Goal: Use online tool/utility: Utilize a website feature to perform a specific function

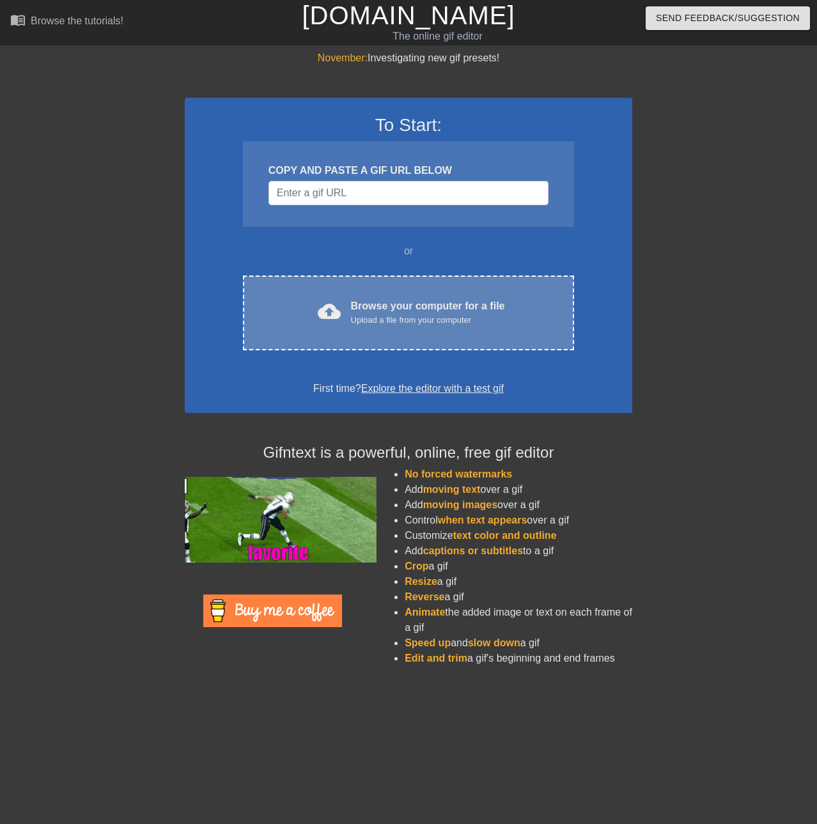
click at [350, 283] on div "cloud_upload Browse your computer for a file Upload a file from your computer C…" at bounding box center [408, 313] width 331 height 75
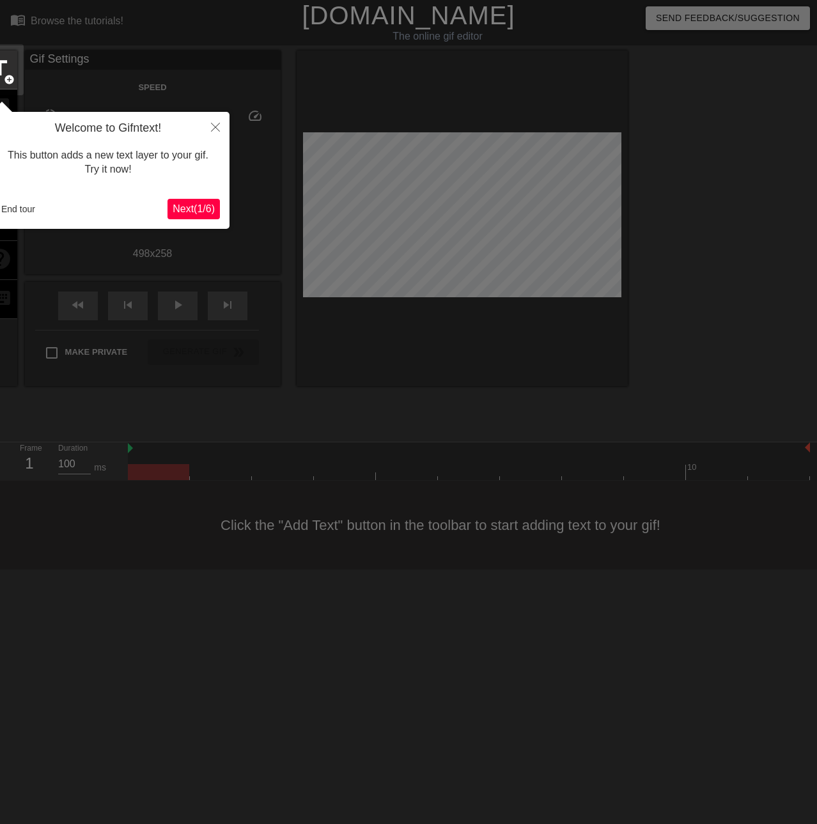
click at [184, 195] on div "Welcome to Gifntext! This button adds a new text layer to your gif. Try it now!…" at bounding box center [108, 170] width 243 height 117
click at [201, 217] on button "Next ( 1 / 6 )" at bounding box center [194, 209] width 52 height 20
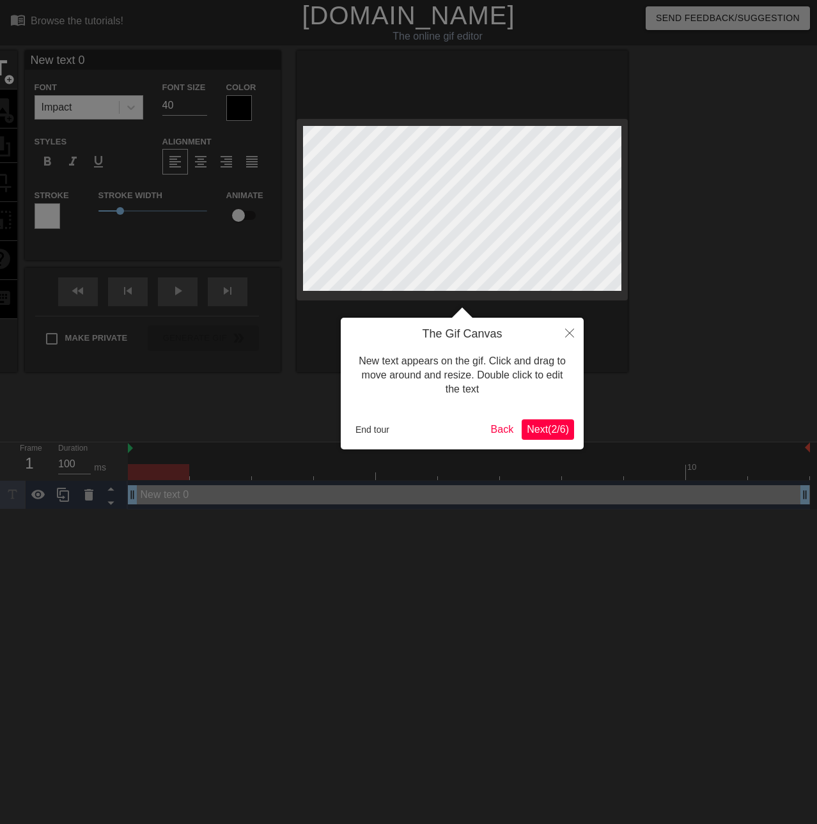
click at [559, 439] on button "Next ( 2 / 6 )" at bounding box center [548, 429] width 52 height 20
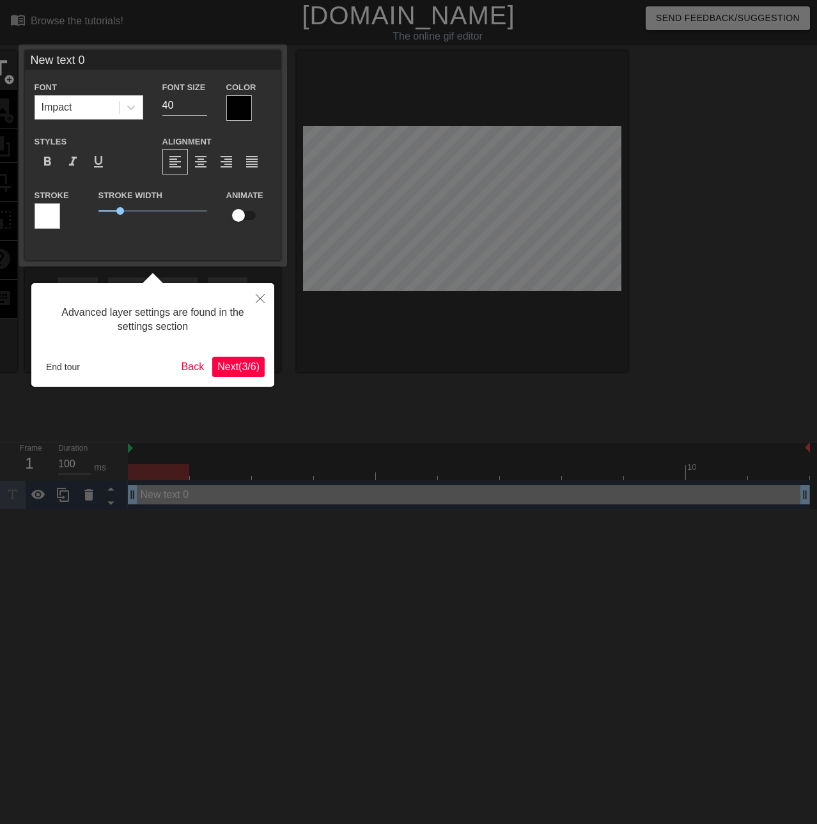
click at [236, 372] on span "Next ( 3 / 6 )" at bounding box center [238, 366] width 42 height 11
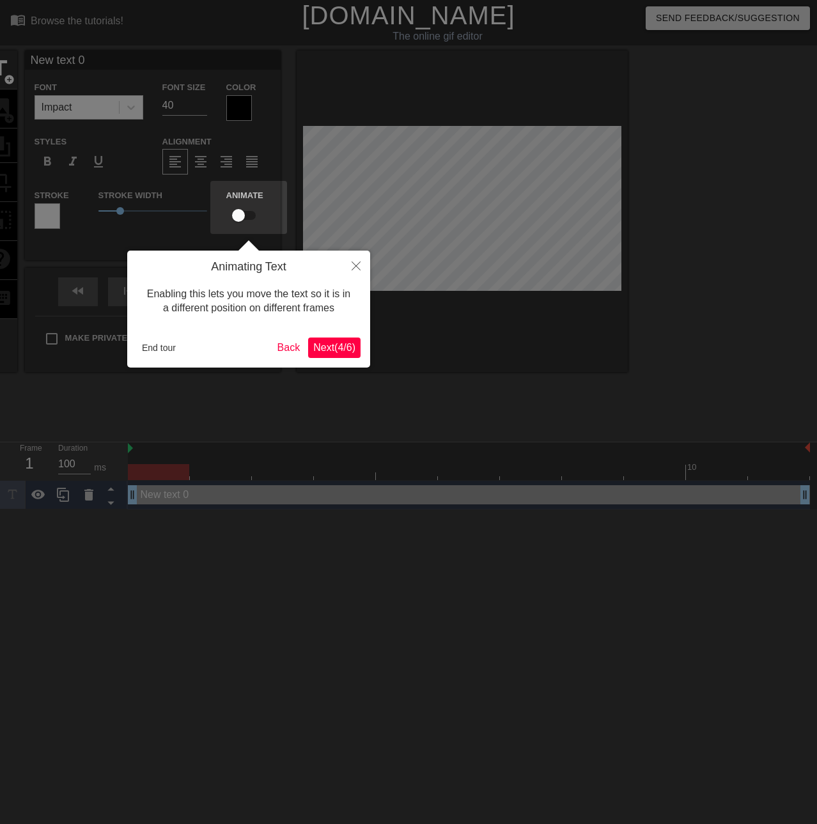
click at [333, 338] on button "Next ( 4 / 6 )" at bounding box center [334, 348] width 52 height 20
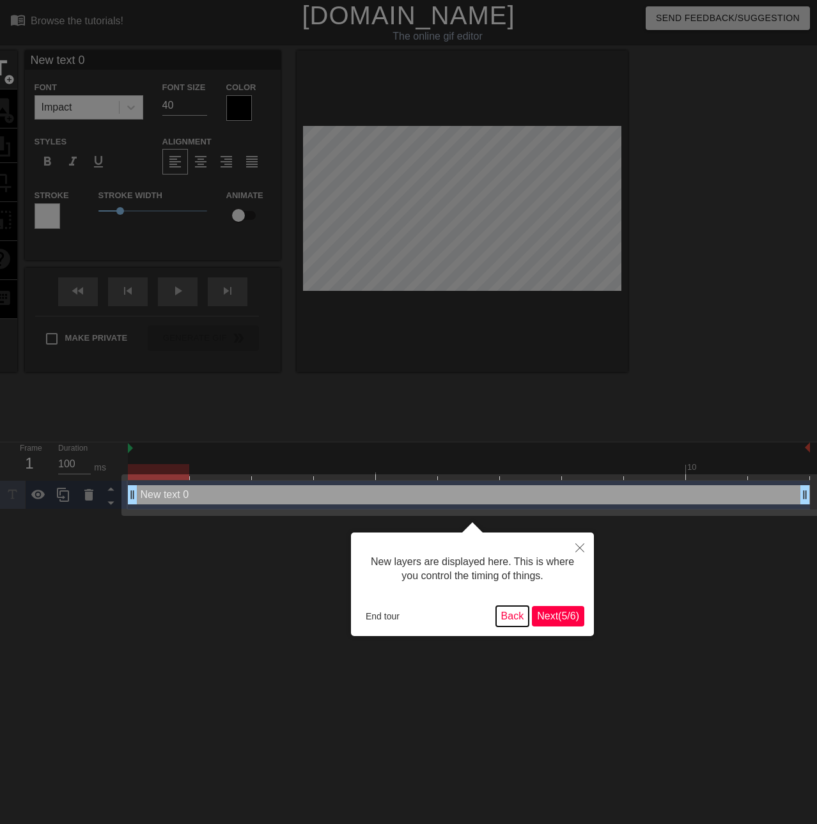
click at [501, 612] on button "Back" at bounding box center [512, 616] width 33 height 20
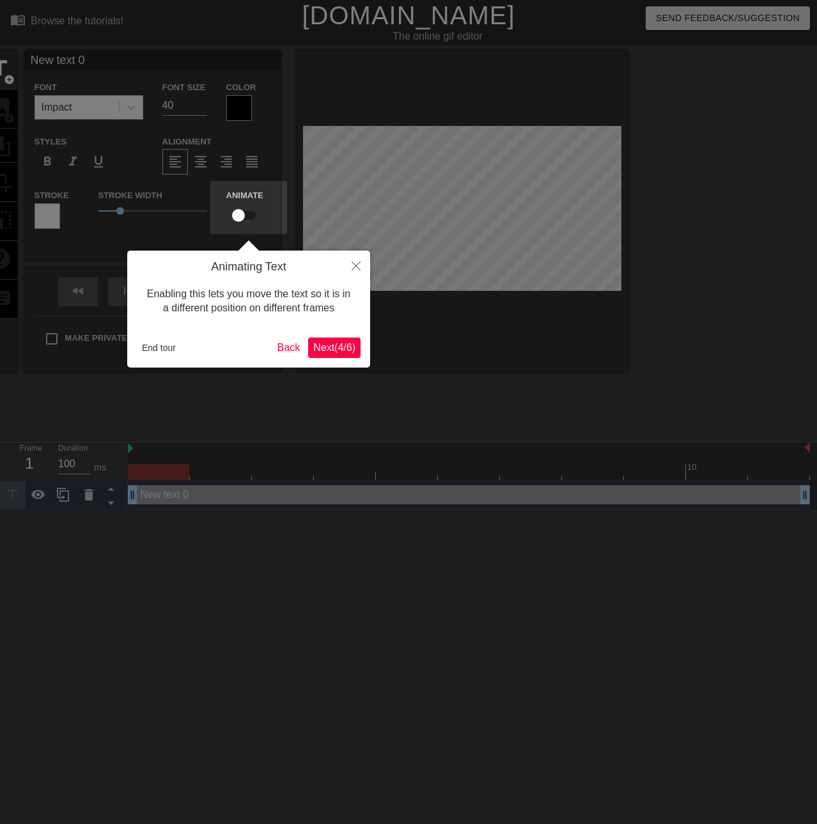
click at [256, 295] on div "Enabling this lets you move the text so it is in a different position on differ…" at bounding box center [249, 301] width 224 height 54
click at [355, 267] on icon "Close" at bounding box center [356, 265] width 9 height 9
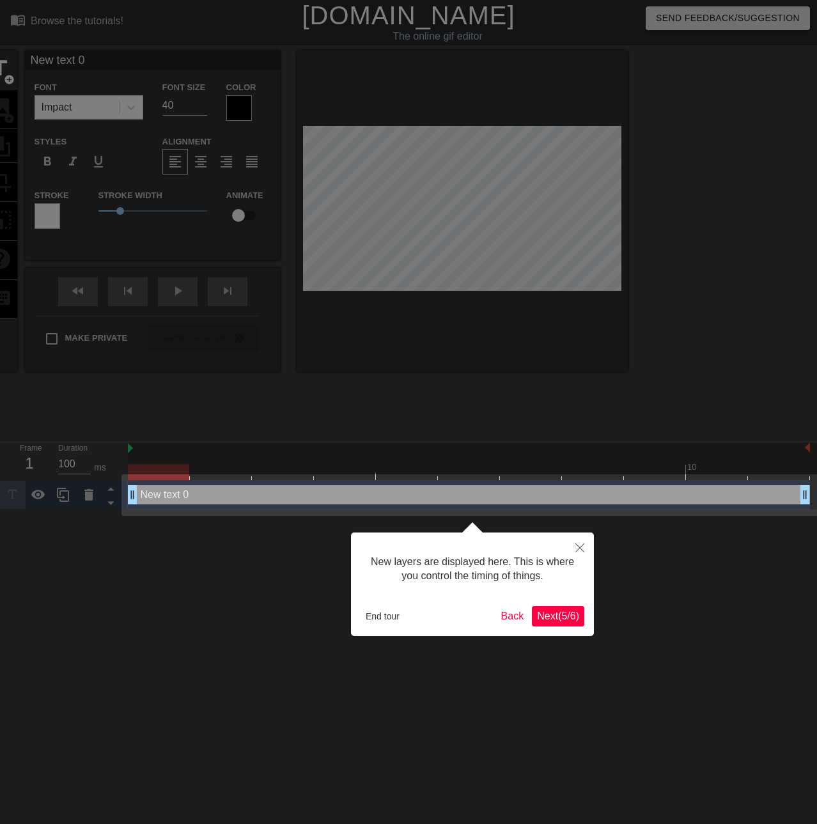
drag, startPoint x: 550, startPoint y: 586, endPoint x: 554, endPoint y: 608, distance: 22.6
click at [550, 586] on div "New layers are displayed here. This is where you control the timing of things." at bounding box center [473, 569] width 224 height 54
click at [564, 618] on span "Next ( 5 / 6 )" at bounding box center [558, 616] width 42 height 11
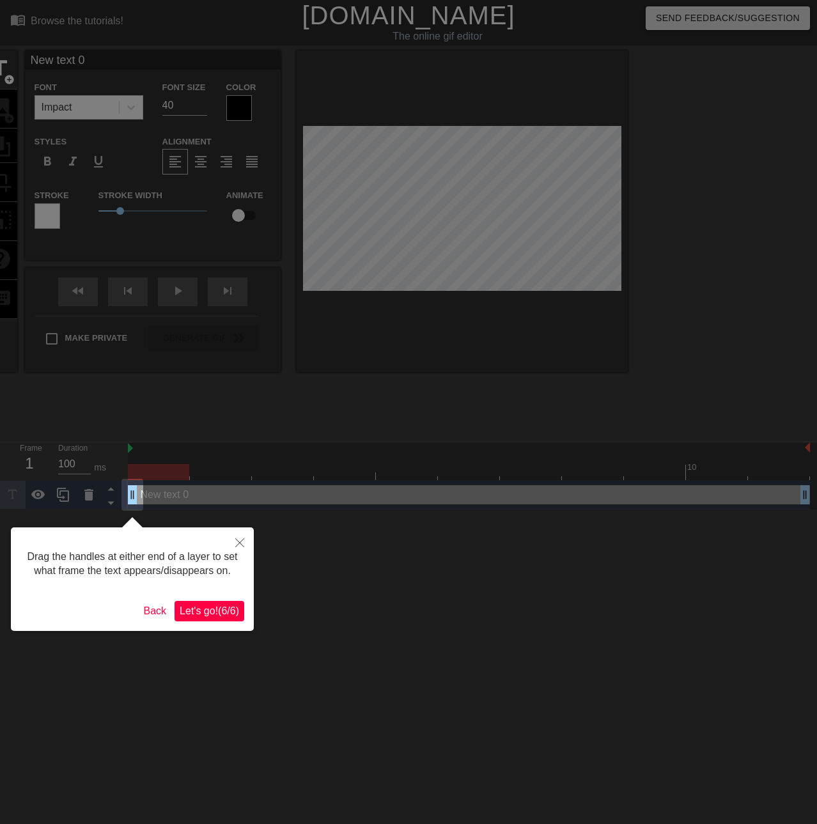
click at [228, 620] on button "Let's go! ( 6 / 6 )" at bounding box center [210, 611] width 70 height 20
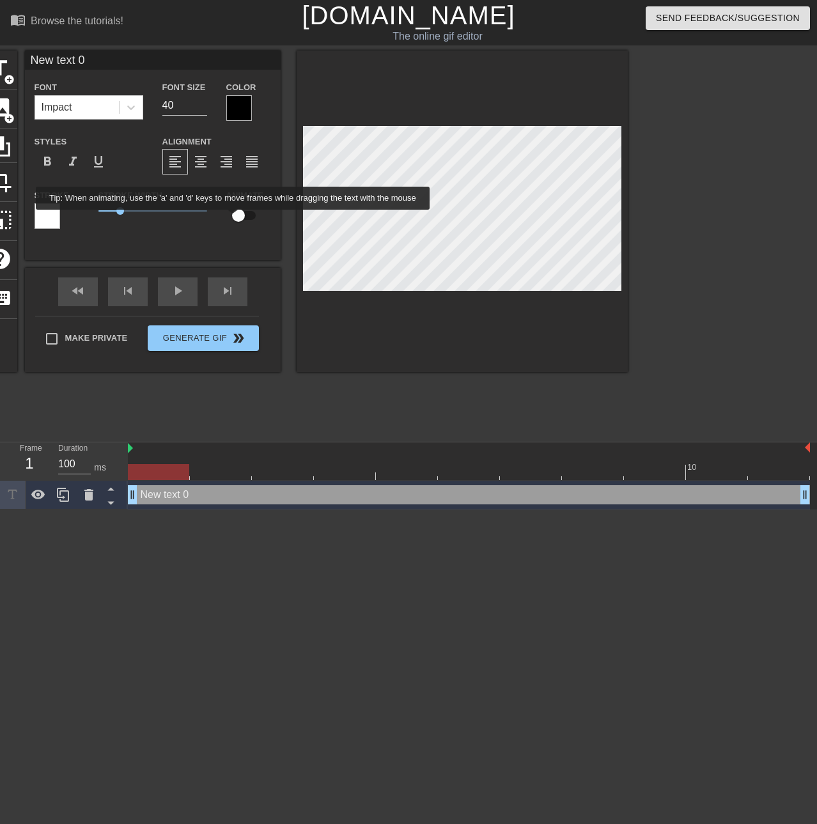
click at [237, 212] on input "checkbox" at bounding box center [238, 215] width 73 height 24
checkbox input "true"
click at [237, 111] on div at bounding box center [239, 108] width 26 height 26
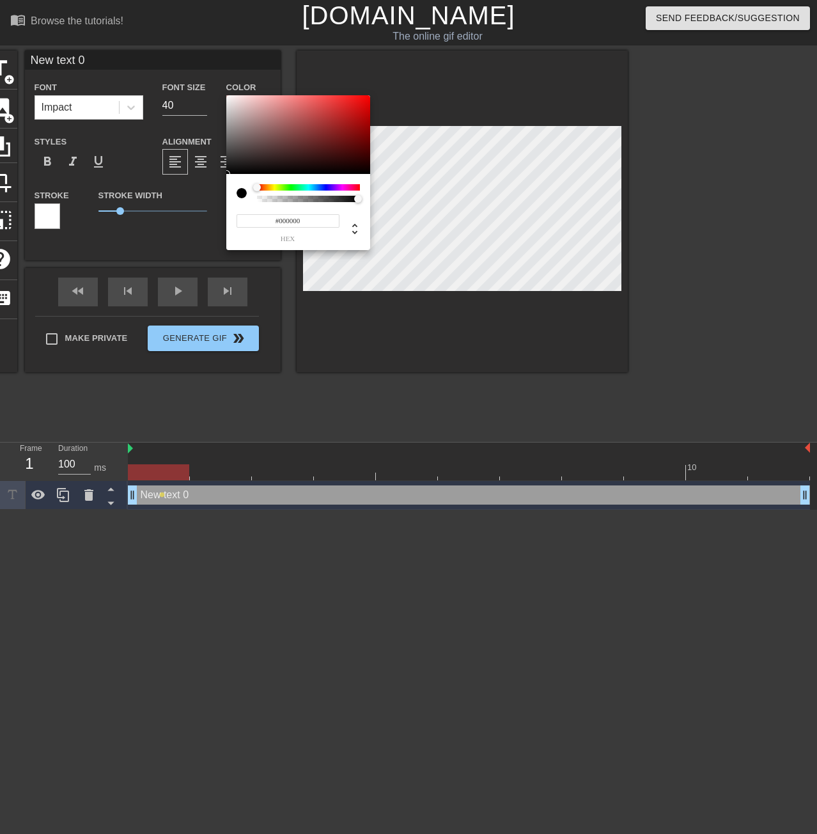
type input "0"
drag, startPoint x: 297, startPoint y: 198, endPoint x: 229, endPoint y: 199, distance: 68.4
click at [229, 199] on div "0 r 0 g 0 b 0 a" at bounding box center [298, 212] width 144 height 76
click at [261, 191] on div at bounding box center [261, 188] width 8 height 8
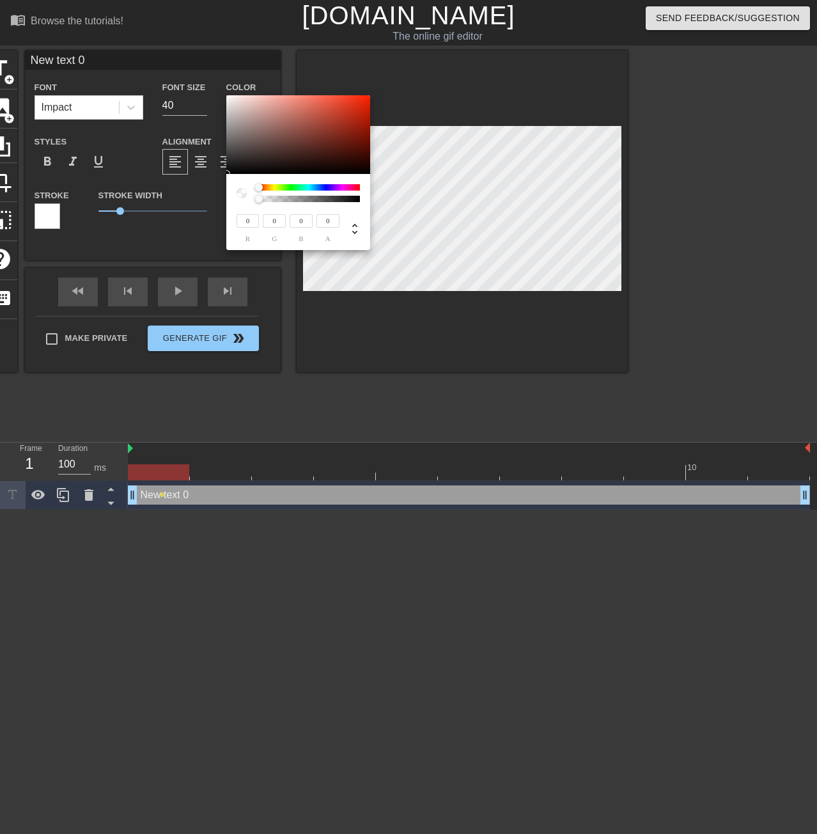
drag, startPoint x: 265, startPoint y: 187, endPoint x: 226, endPoint y: 162, distance: 45.9
click at [226, 162] on div "0 r 0 g 0 b 0 a" at bounding box center [298, 172] width 144 height 155
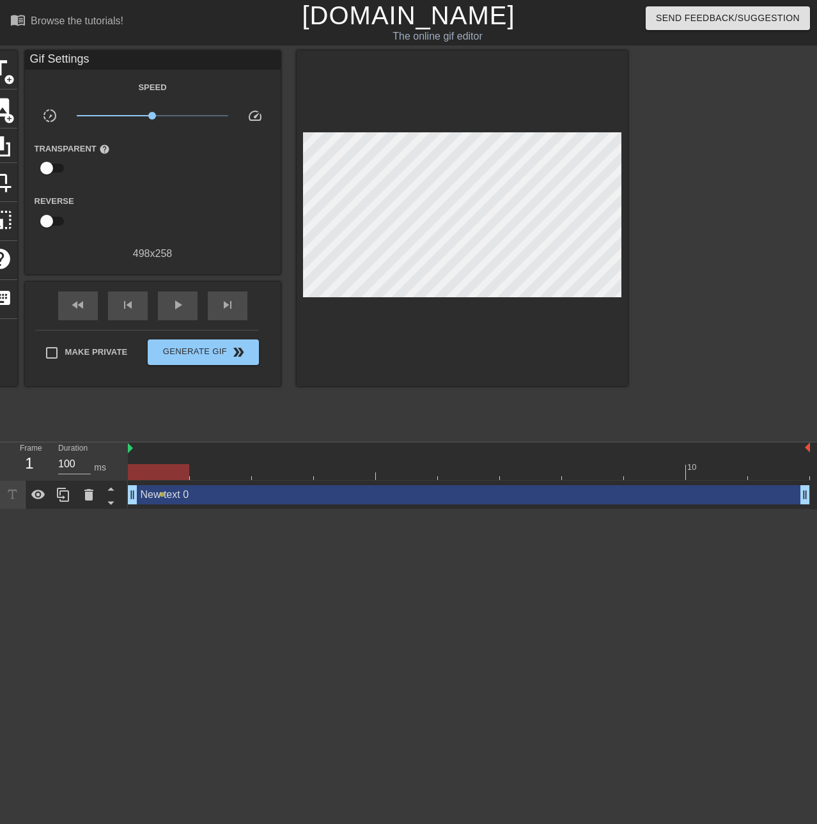
drag, startPoint x: 103, startPoint y: 41, endPoint x: 103, endPoint y: 55, distance: 14.1
click at [103, 48] on div "menu_book Browse the tutorials! [DOMAIN_NAME] The online gif editor Send Feedba…" at bounding box center [408, 255] width 817 height 510
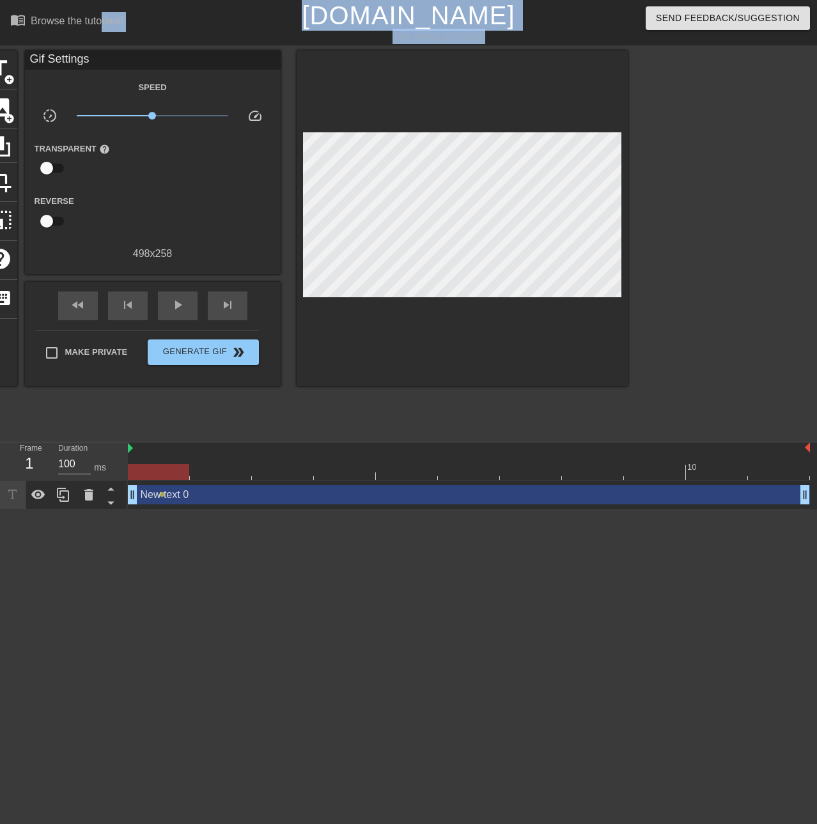
click at [104, 62] on div "Gif Settings" at bounding box center [153, 60] width 256 height 19
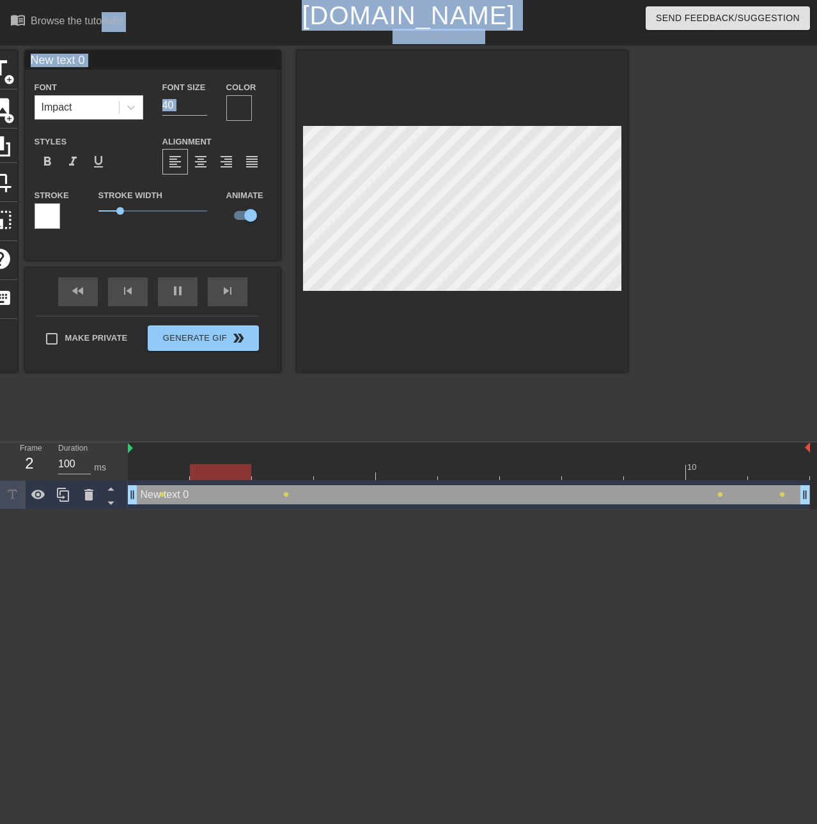
click at [112, 66] on input "New text 0" at bounding box center [153, 60] width 256 height 19
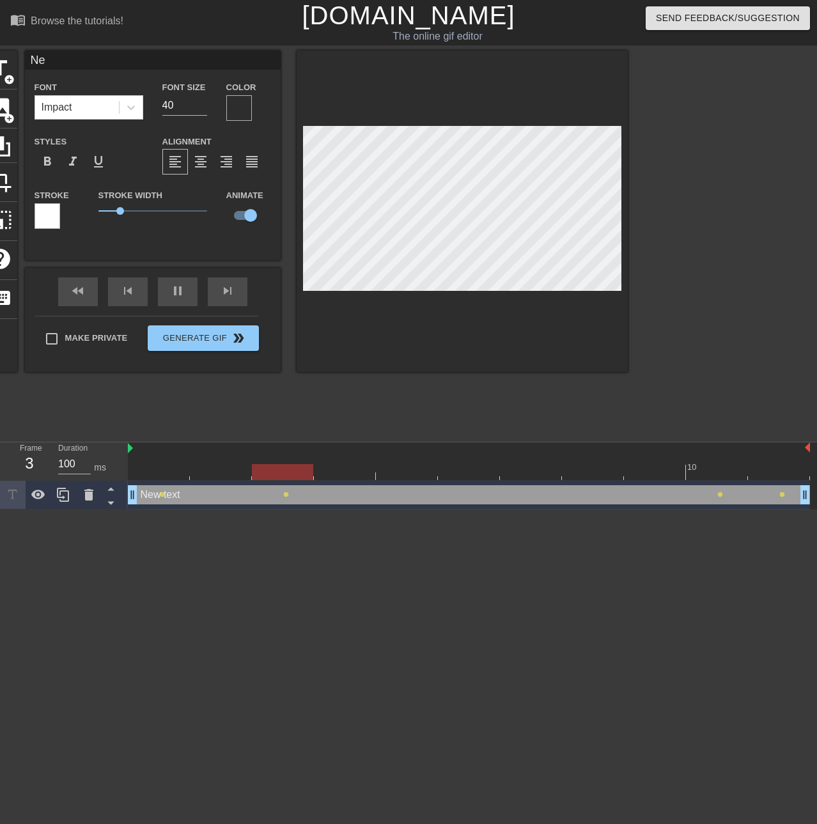
type input "N"
type input "Account Claims"
drag, startPoint x: 253, startPoint y: 124, endPoint x: 250, endPoint y: 117, distance: 7.5
click at [252, 120] on div "Font Impact Font Size 40 Color Styles format_bold format_italic format_underlin…" at bounding box center [153, 159] width 237 height 161
click at [246, 113] on div at bounding box center [239, 108] width 26 height 26
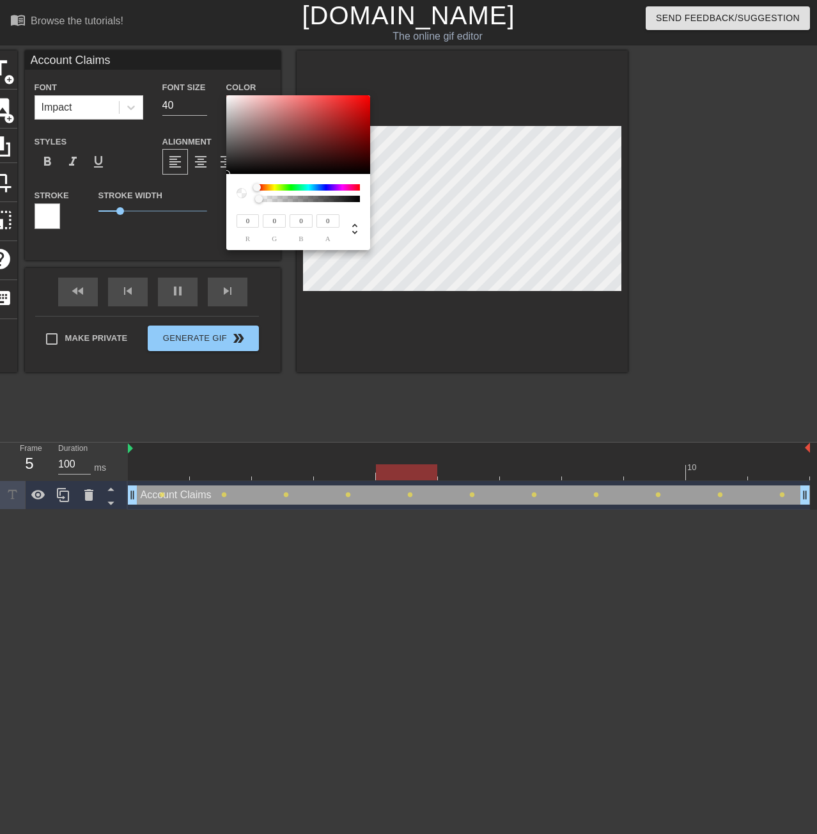
click at [348, 187] on div at bounding box center [308, 187] width 103 height 6
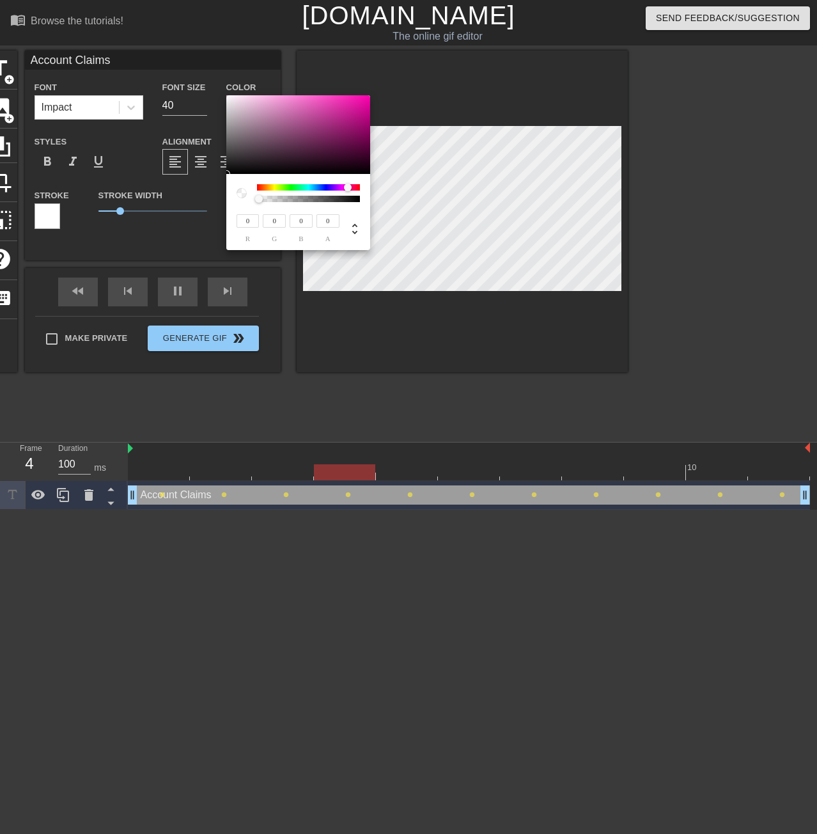
type input "120"
type input "55"
type input "100"
click at [304, 137] on div at bounding box center [298, 134] width 144 height 79
type input "194"
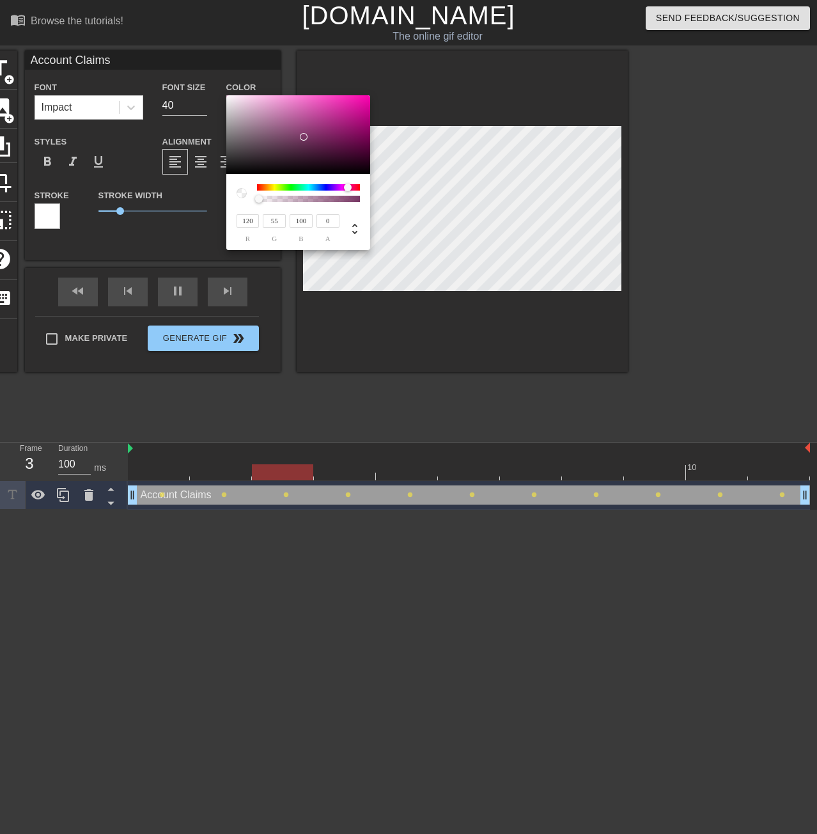
type input "42"
type input "147"
click at [339, 114] on div at bounding box center [298, 134] width 144 height 79
type input "175"
type input "42"
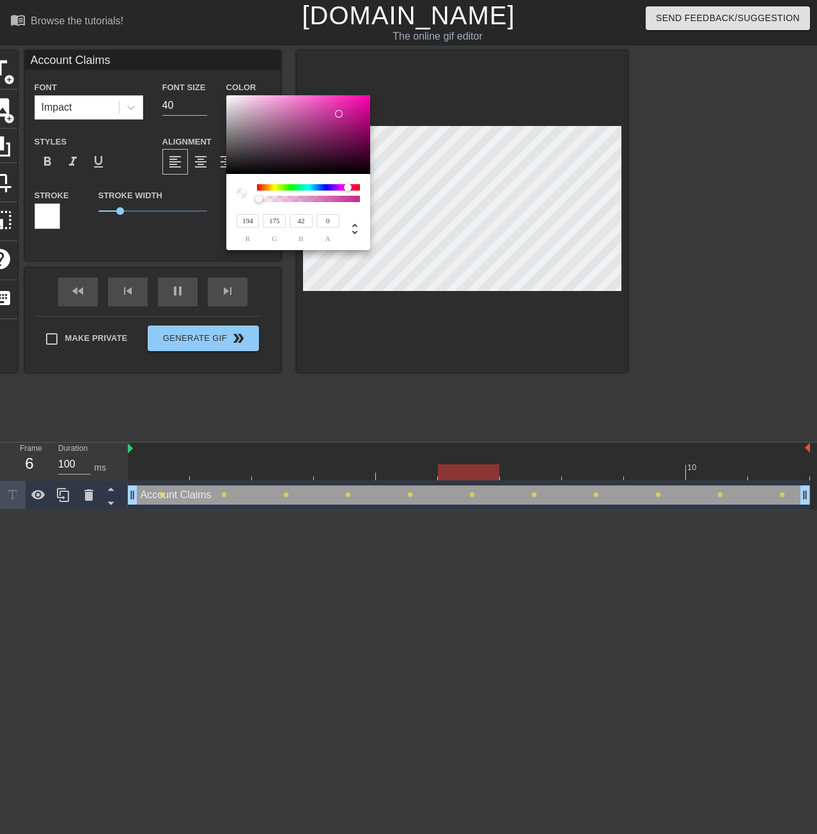
click at [272, 189] on div at bounding box center [308, 187] width 103 height 6
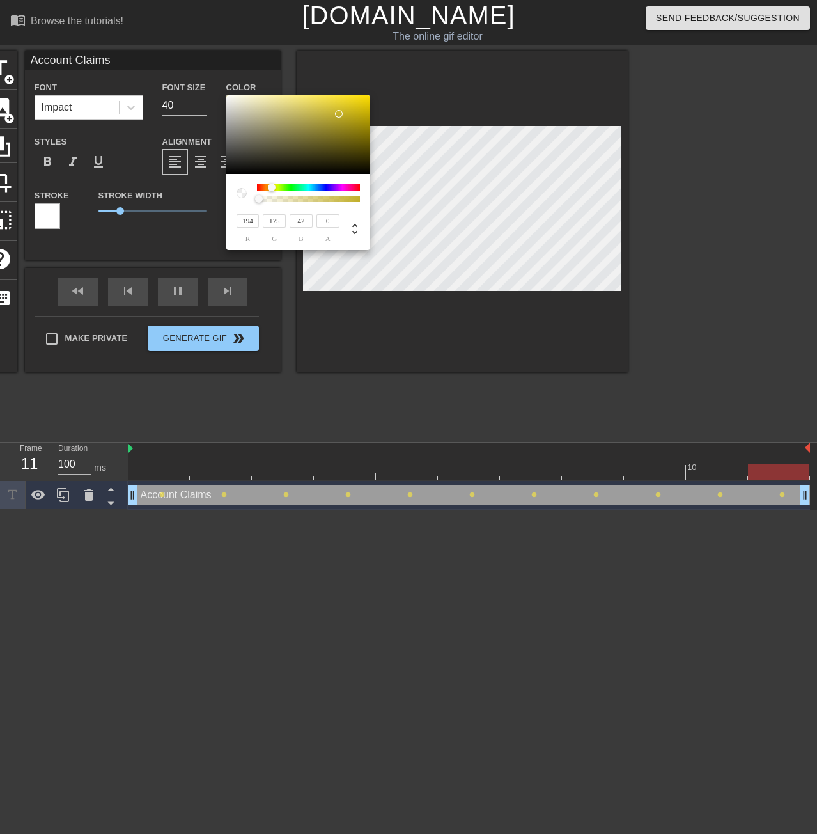
type input "179"
type input "194"
click at [276, 187] on div at bounding box center [276, 188] width 8 height 8
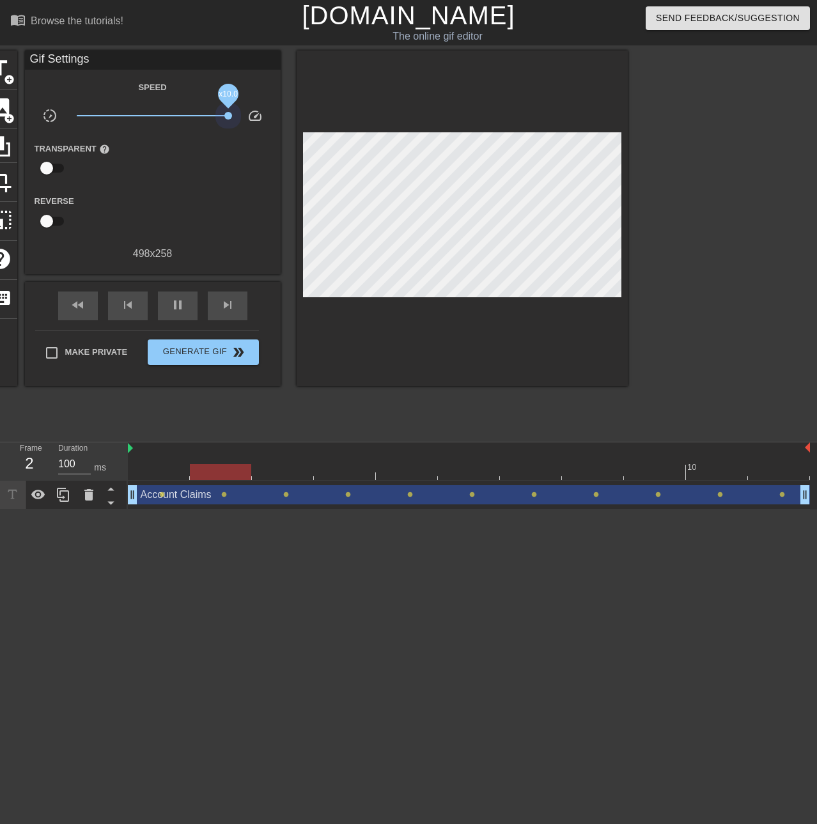
drag, startPoint x: 155, startPoint y: 116, endPoint x: 260, endPoint y: 135, distance: 106.0
click at [260, 135] on div "Speed slow_motion_video x10.0 speed Transparent help Reverse 498 x 258" at bounding box center [153, 170] width 237 height 182
drag, startPoint x: 228, startPoint y: 118, endPoint x: 150, endPoint y: 115, distance: 78.7
click at [150, 115] on span "x0.912" at bounding box center [150, 116] width 8 height 8
drag, startPoint x: 150, startPoint y: 115, endPoint x: 171, endPoint y: 123, distance: 23.1
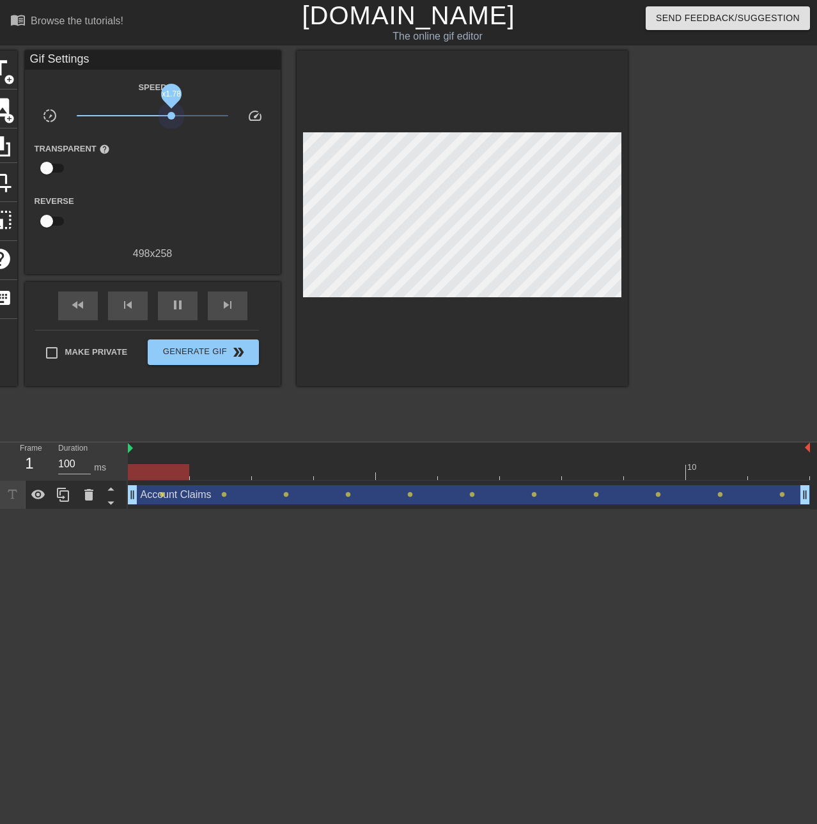
click at [171, 123] on span "x1.78" at bounding box center [153, 115] width 152 height 15
click at [153, 118] on span "x1.04" at bounding box center [153, 115] width 152 height 15
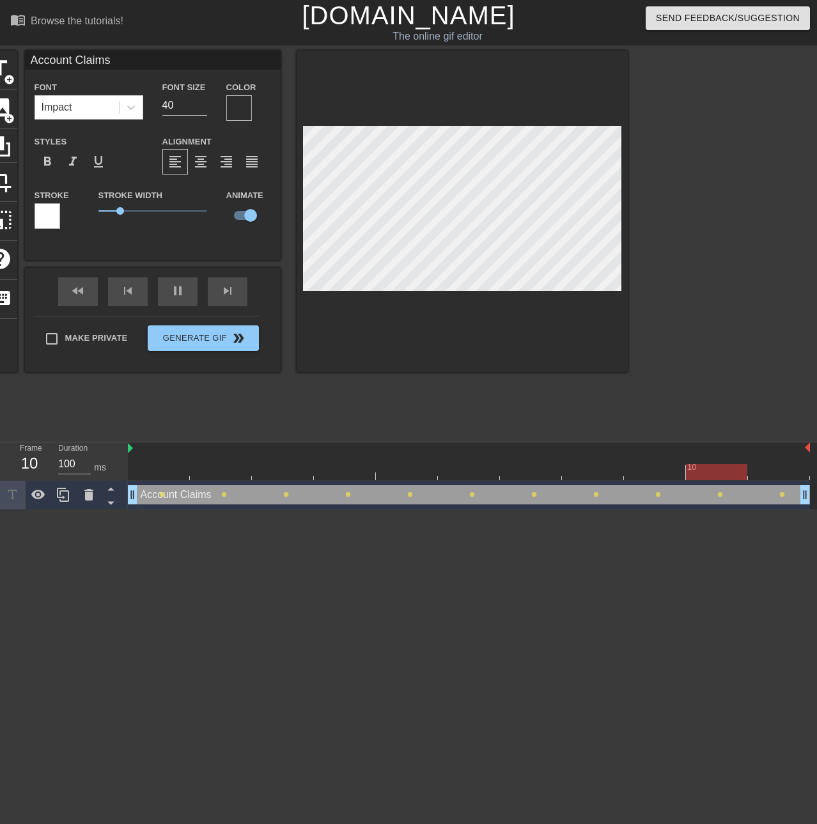
click at [246, 99] on div at bounding box center [239, 108] width 26 height 26
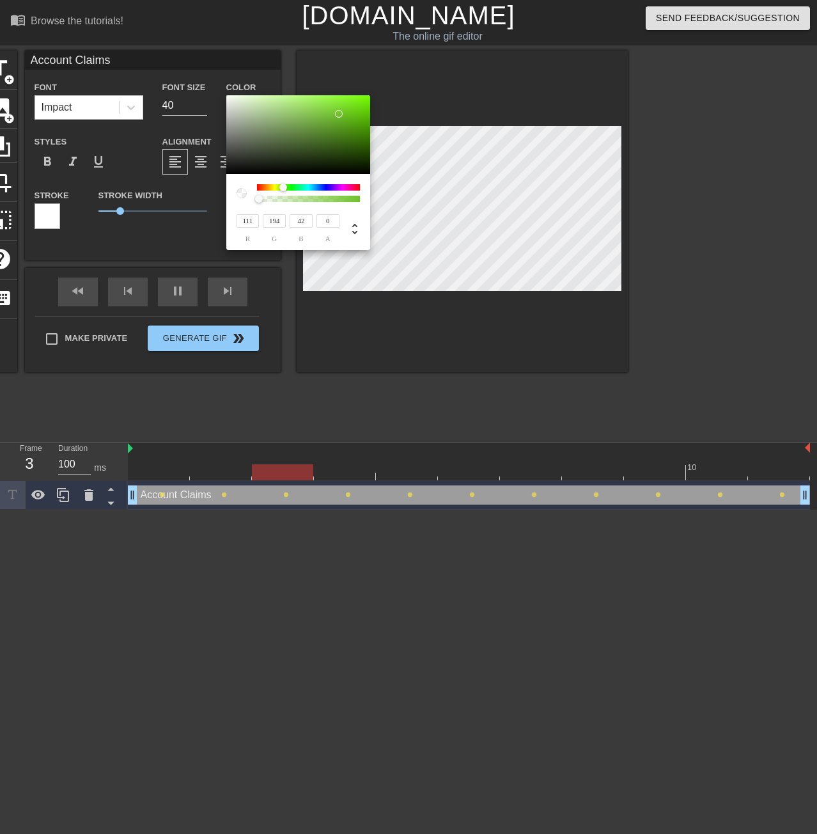
type input "111"
click at [283, 190] on div at bounding box center [308, 187] width 103 height 6
type input "1"
drag, startPoint x: 259, startPoint y: 202, endPoint x: 377, endPoint y: 208, distance: 118.5
click at [377, 208] on div "111 r 194 g 42 b 1 a" at bounding box center [408, 417] width 817 height 834
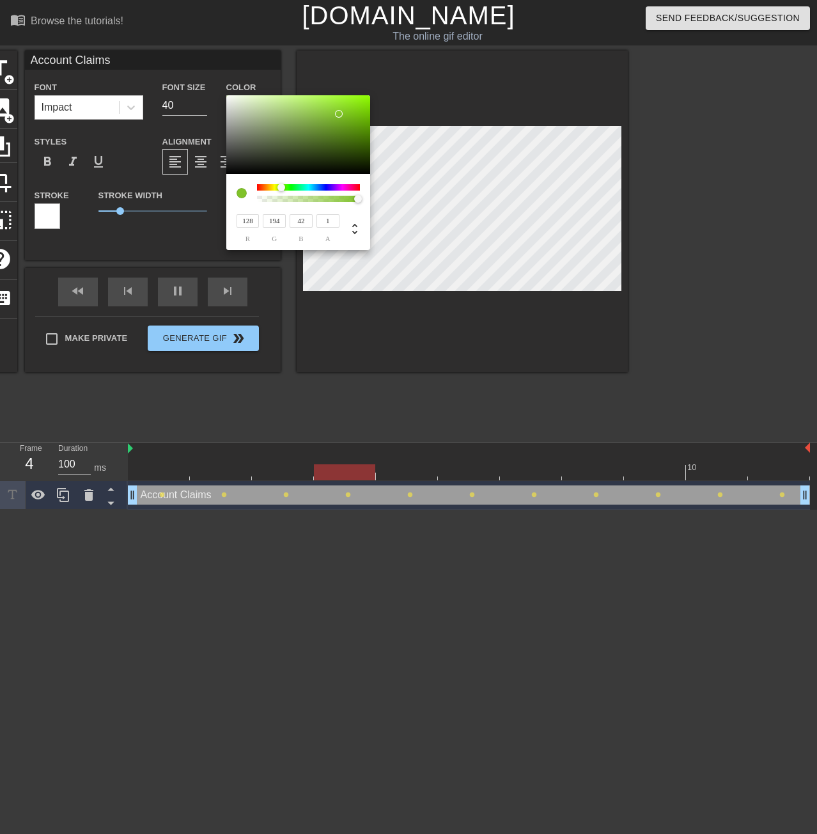
type input "194"
type input "186"
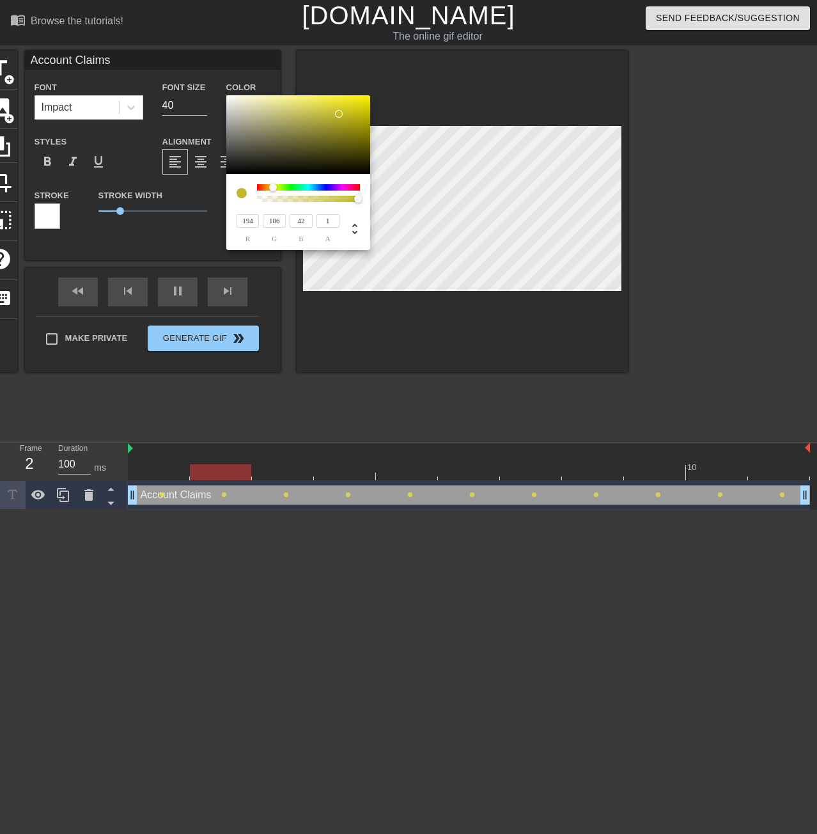
type input "185"
type input "194"
type input "42"
type input "109"
type input "132"
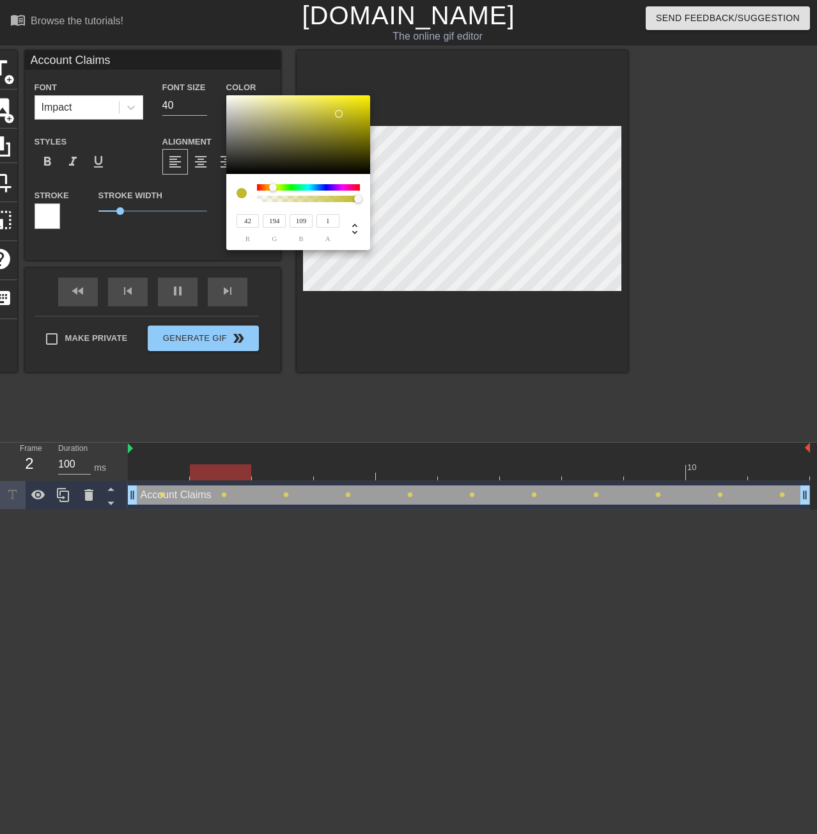
type input "194"
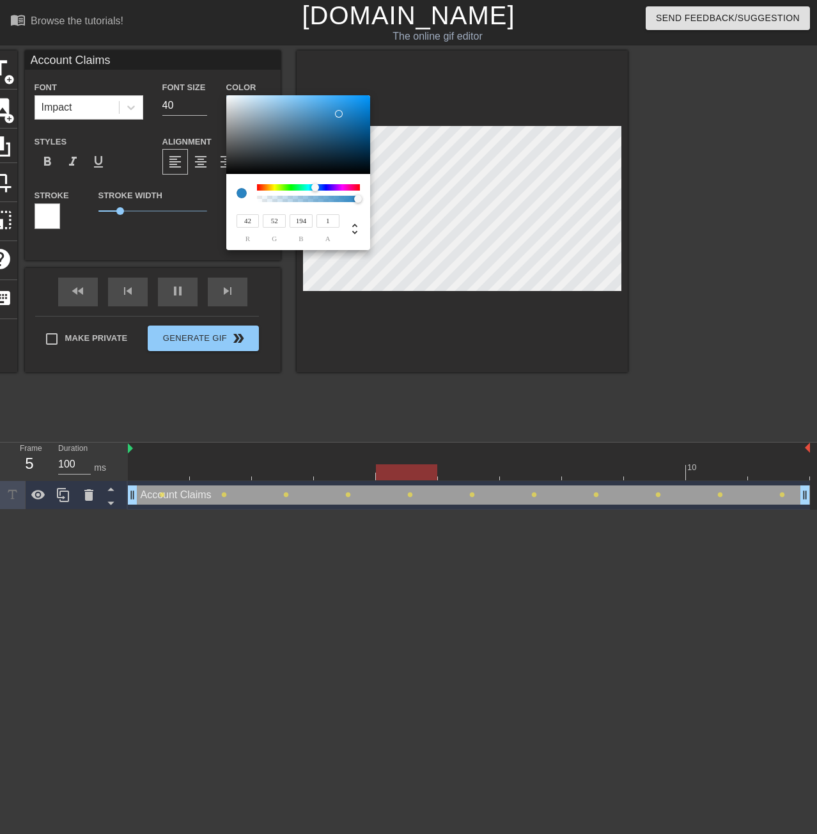
type input "58"
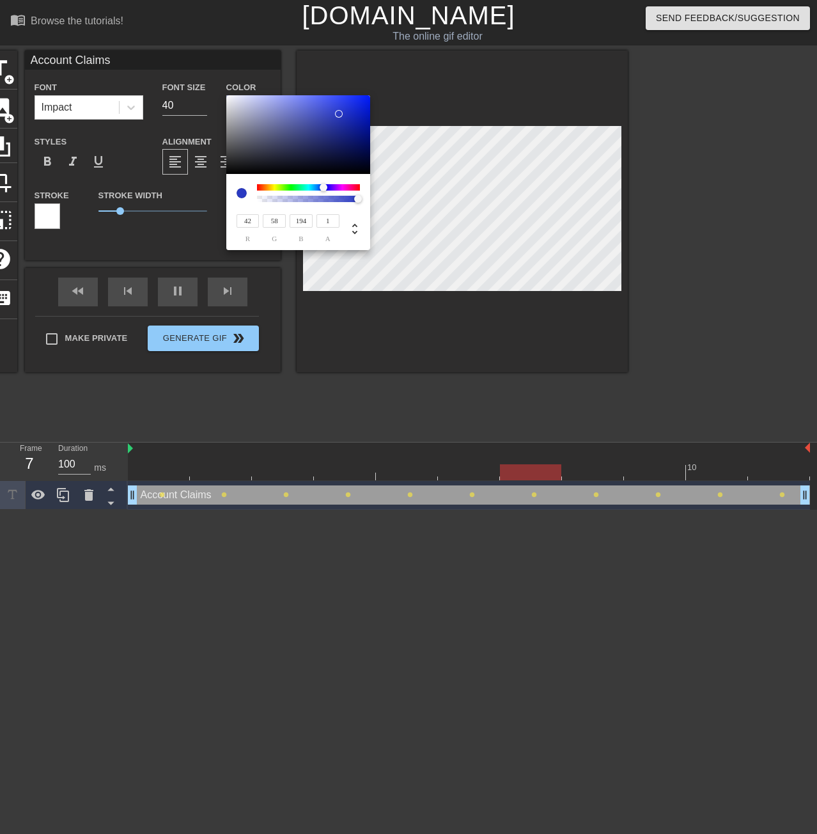
type input "66"
type input "42"
type input "194"
type input "192"
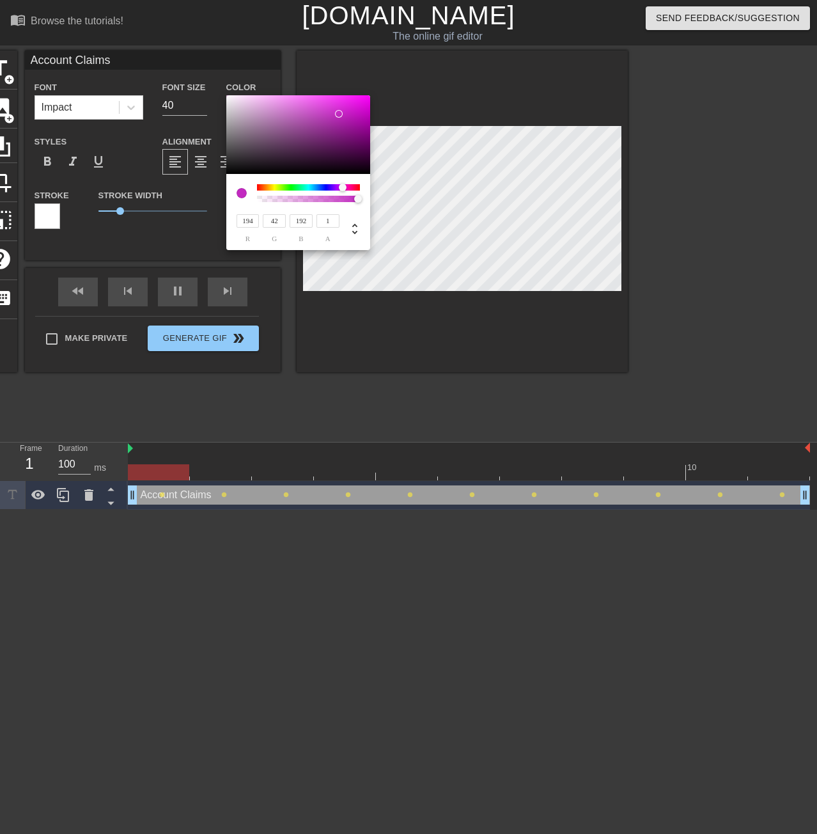
type input "185"
type input "194"
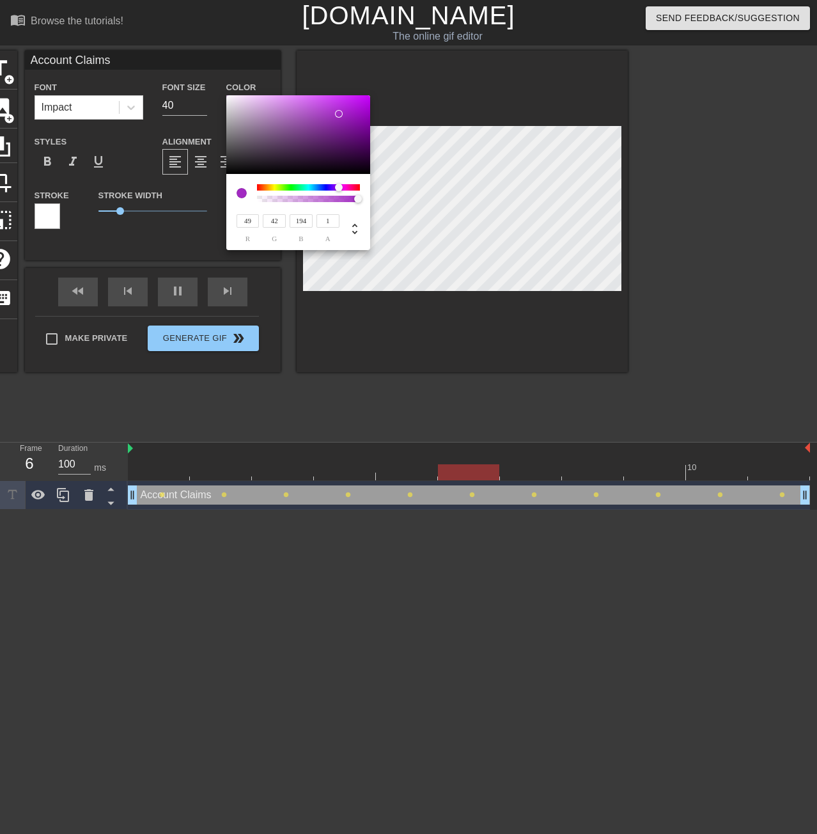
type input "43"
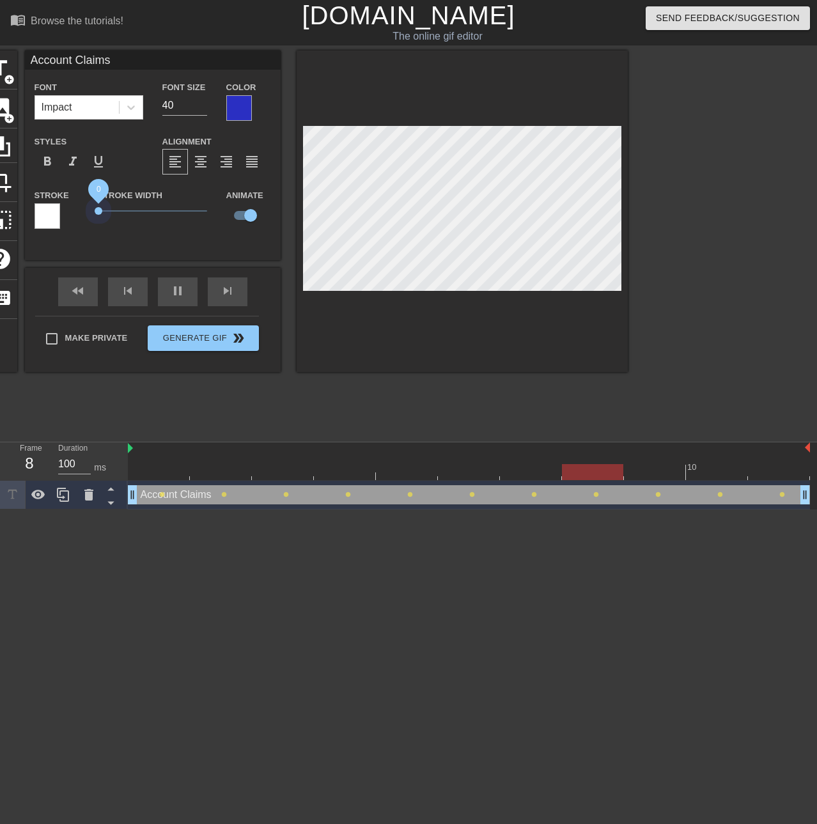
drag, startPoint x: 116, startPoint y: 212, endPoint x: 98, endPoint y: 217, distance: 19.4
click at [98, 217] on span "0" at bounding box center [152, 210] width 109 height 15
click at [242, 113] on div at bounding box center [239, 108] width 26 height 26
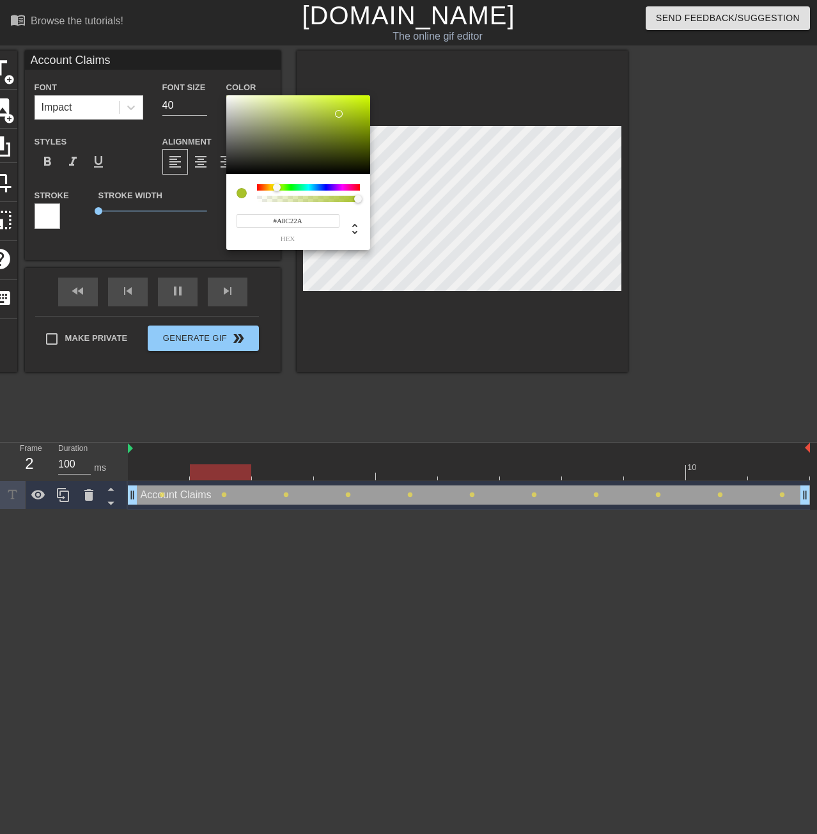
click at [277, 186] on div at bounding box center [308, 187] width 103 height 6
type input "168"
type input "1"
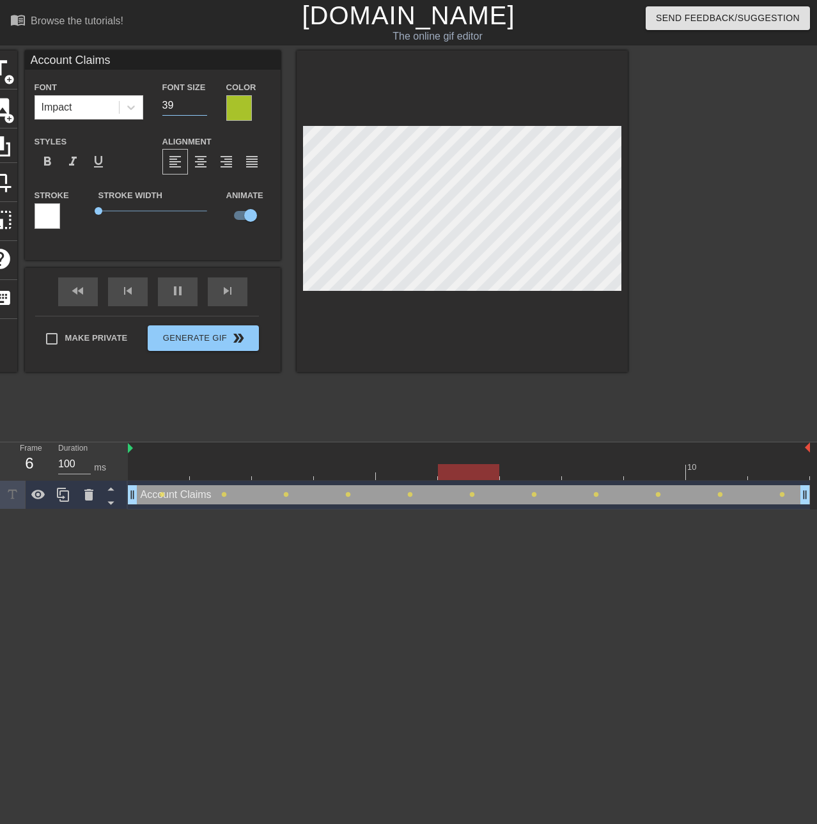
click at [201, 104] on input "39" at bounding box center [184, 105] width 45 height 20
click at [201, 110] on input "18" at bounding box center [184, 105] width 45 height 20
click at [200, 97] on input "18" at bounding box center [184, 105] width 45 height 20
click at [201, 100] on input "19" at bounding box center [184, 105] width 45 height 20
type input "20"
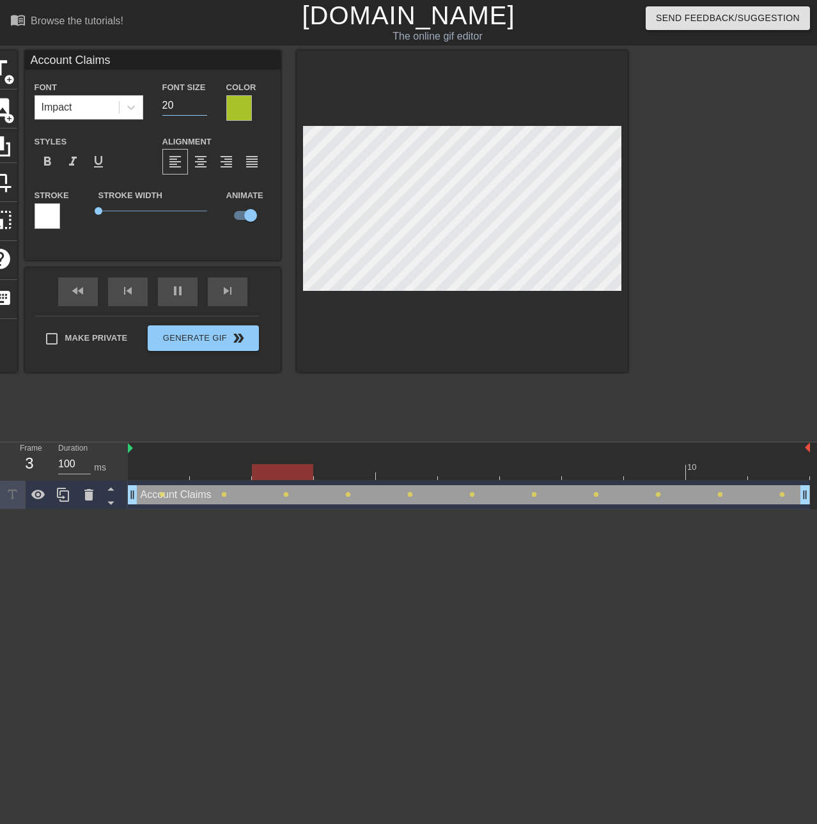
click at [201, 100] on input "20" at bounding box center [184, 105] width 45 height 20
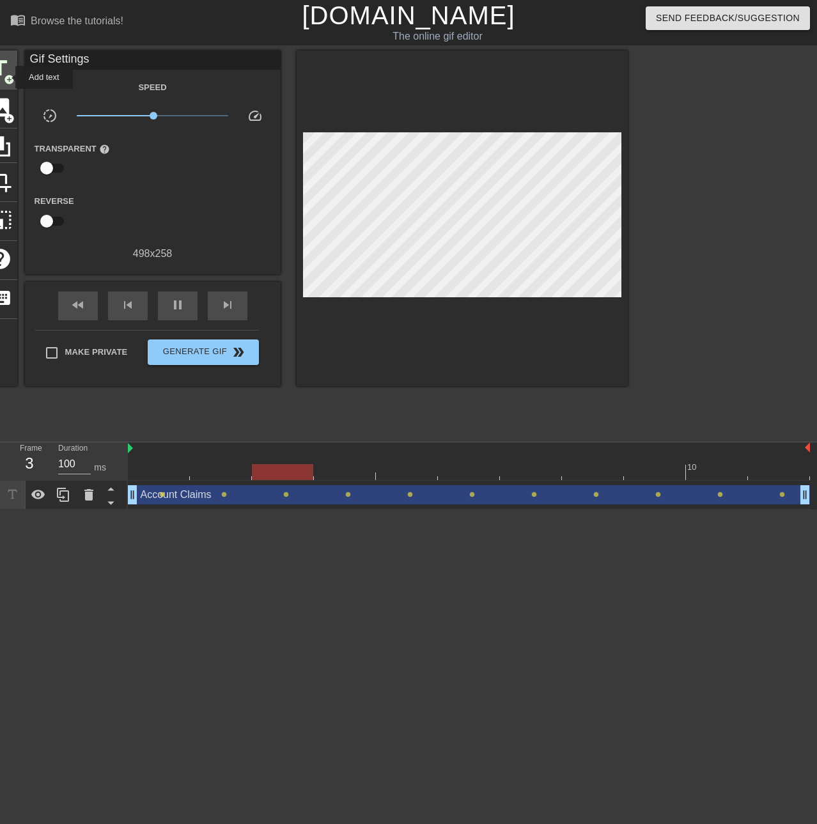
click at [7, 77] on span "add_circle" at bounding box center [9, 79] width 11 height 11
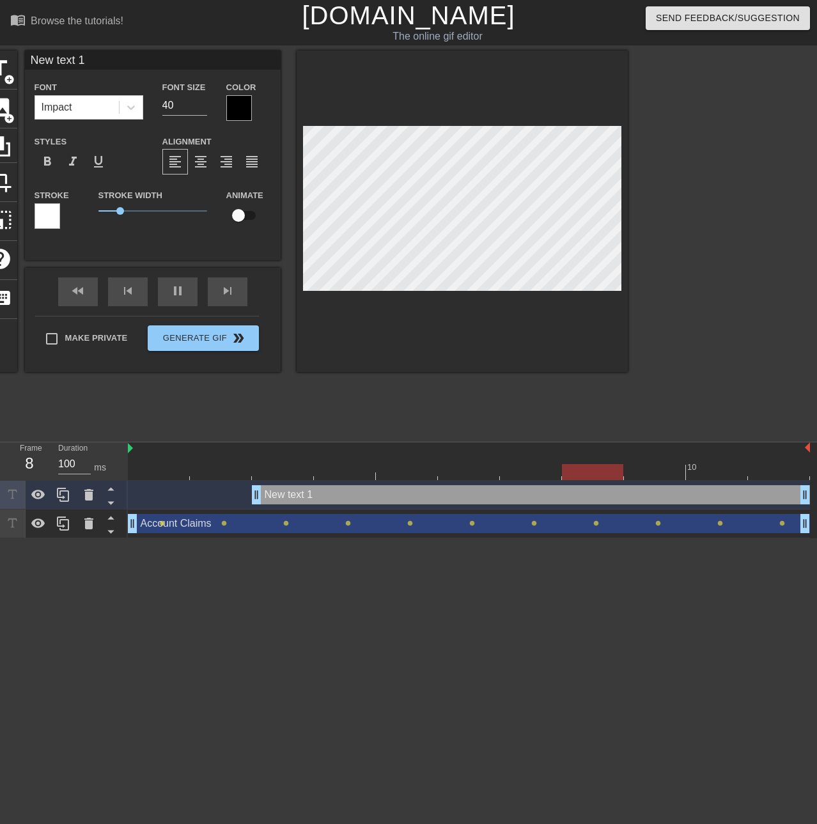
click at [95, 51] on input "New text 1" at bounding box center [153, 60] width 256 height 19
type input "N"
type input "Account claims"
click at [246, 116] on div at bounding box center [239, 108] width 26 height 26
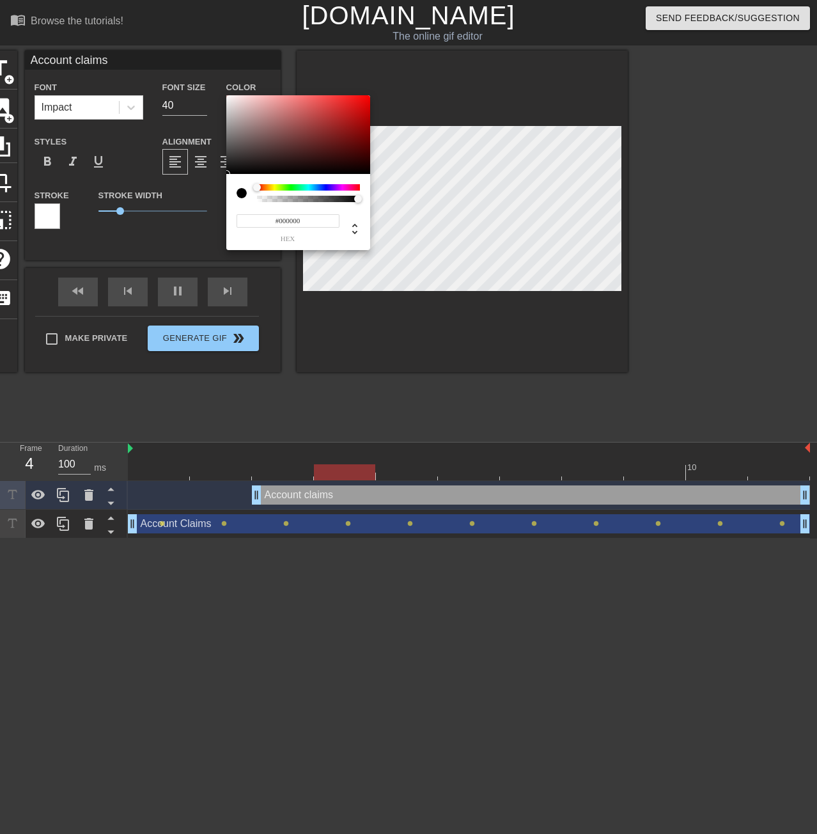
click at [272, 186] on div at bounding box center [308, 187] width 103 height 6
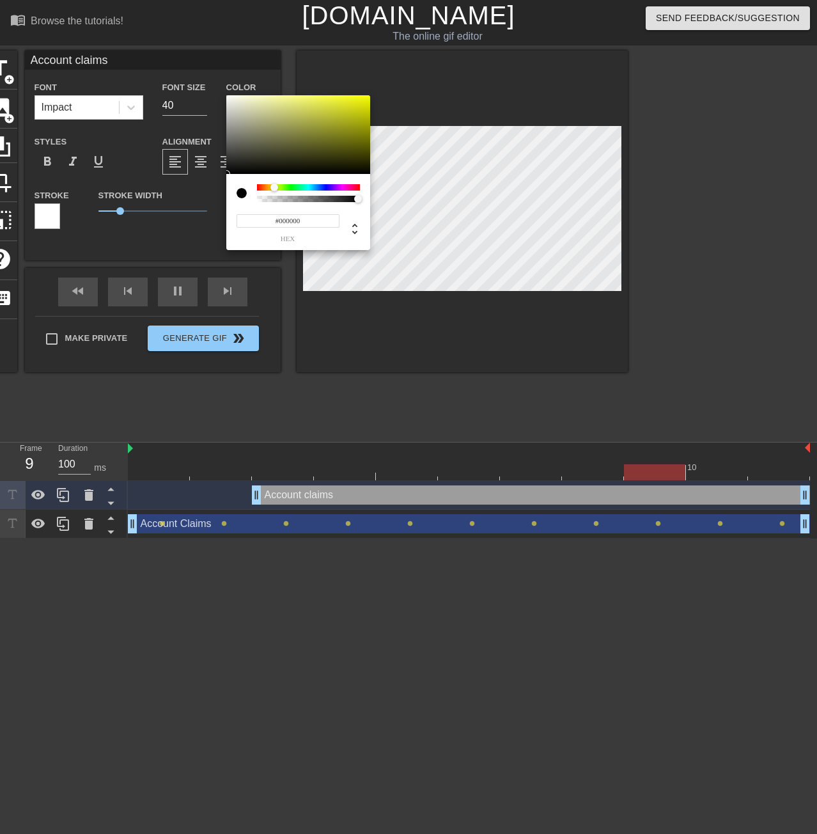
click at [274, 185] on div at bounding box center [274, 187] width 8 height 8
click at [276, 185] on div at bounding box center [274, 187] width 8 height 8
drag, startPoint x: 355, startPoint y: 205, endPoint x: 377, endPoint y: 200, distance: 22.3
click at [377, 200] on div "#000000 hex" at bounding box center [408, 417] width 817 height 834
click at [258, 146] on div at bounding box center [298, 134] width 144 height 79
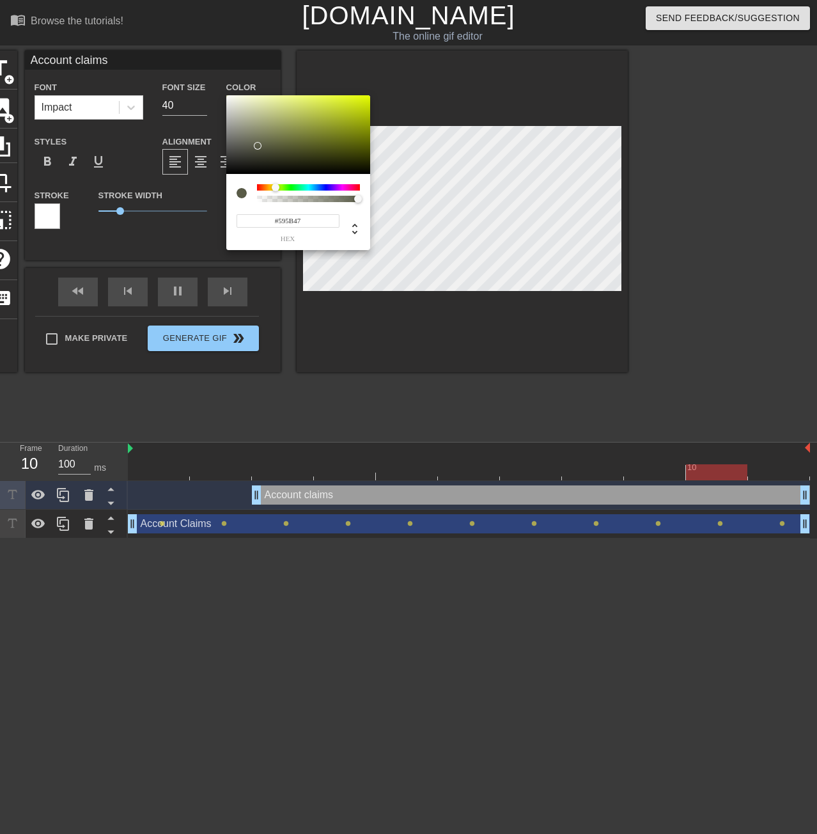
type input "#E6FC23"
click at [350, 96] on div at bounding box center [298, 134] width 144 height 79
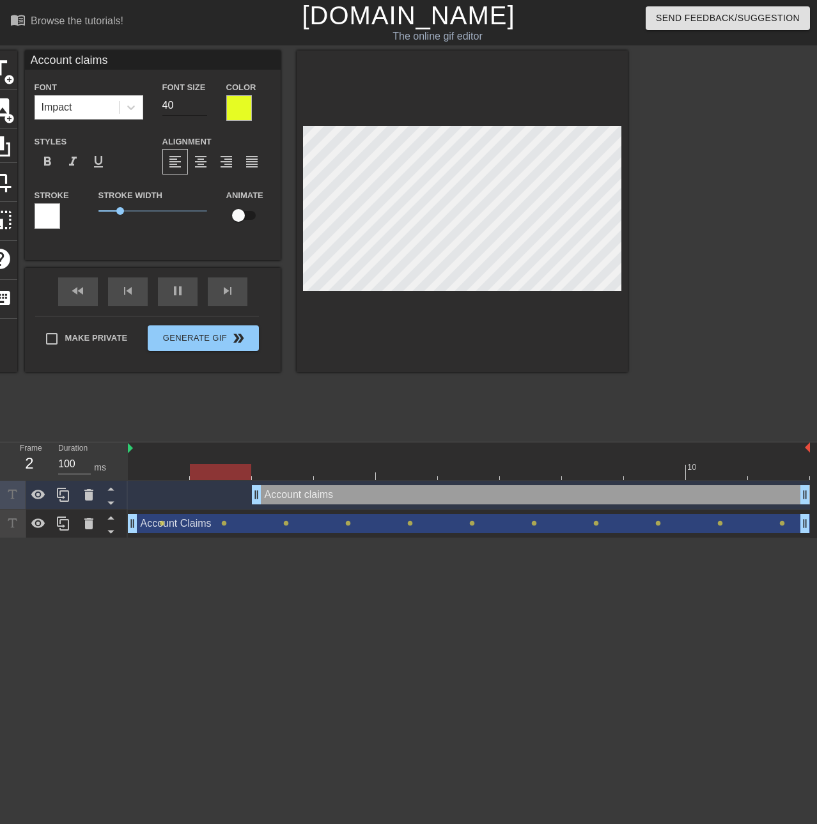
drag, startPoint x: 189, startPoint y: 93, endPoint x: 192, endPoint y: 107, distance: 13.8
click at [190, 104] on div "Font Size 40" at bounding box center [185, 100] width 64 height 42
click at [191, 107] on input "40" at bounding box center [184, 105] width 45 height 20
type input "4"
type input "20"
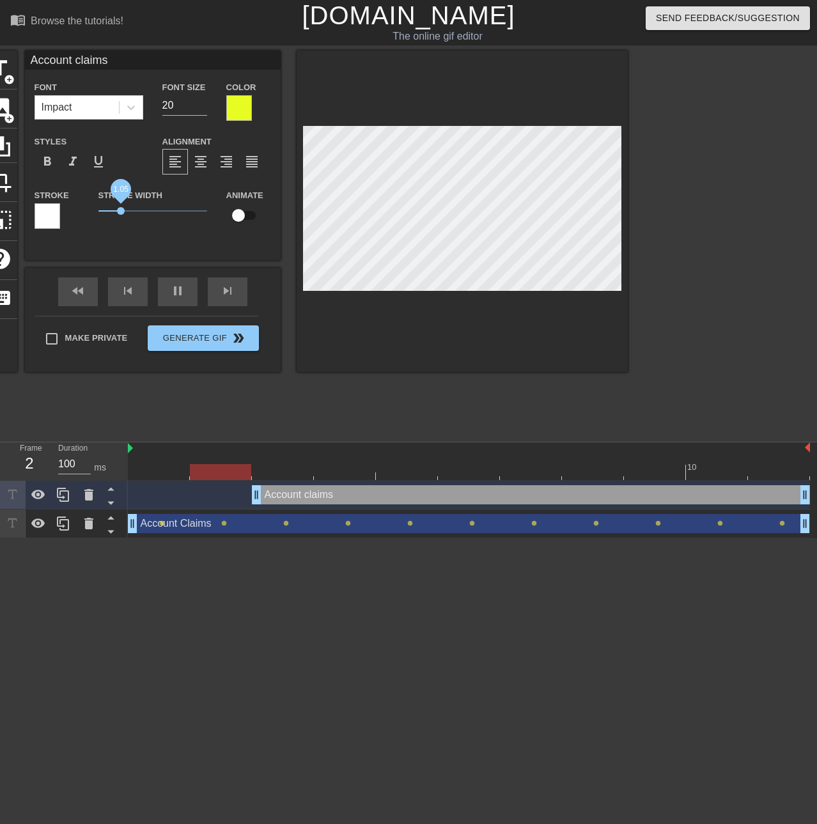
drag, startPoint x: 121, startPoint y: 207, endPoint x: 89, endPoint y: 213, distance: 32.5
click at [89, 213] on div "Stroke Width 1.05" at bounding box center [153, 213] width 128 height 53
click at [242, 217] on input "checkbox" at bounding box center [238, 215] width 73 height 24
checkbox input "true"
click at [247, 237] on div "Animate" at bounding box center [249, 213] width 64 height 53
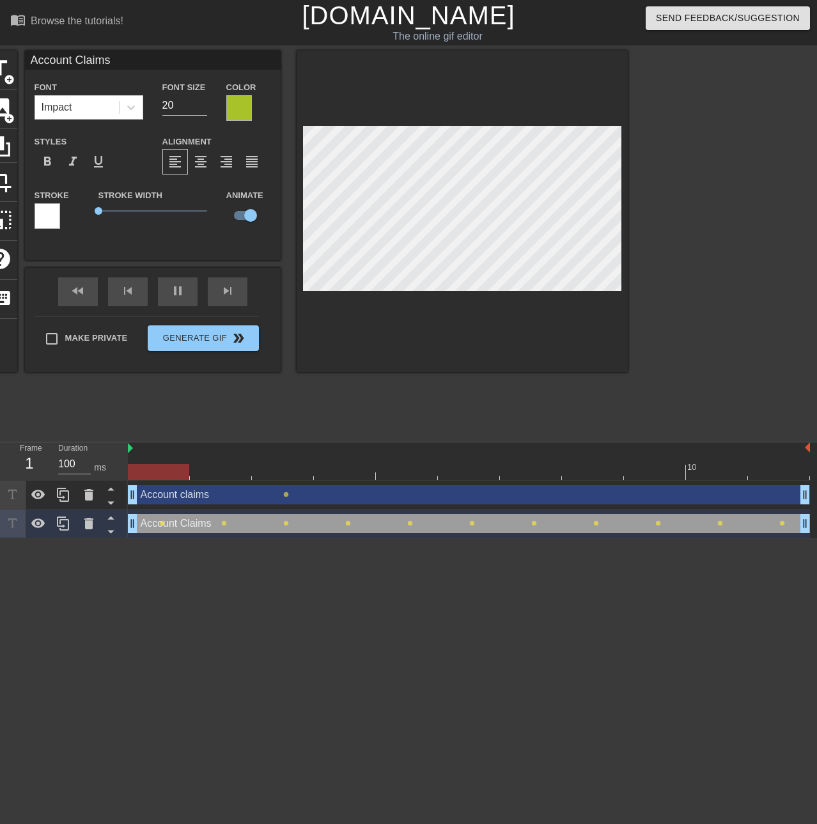
drag, startPoint x: 260, startPoint y: 493, endPoint x: 134, endPoint y: 485, distance: 126.2
type input "Account claims"
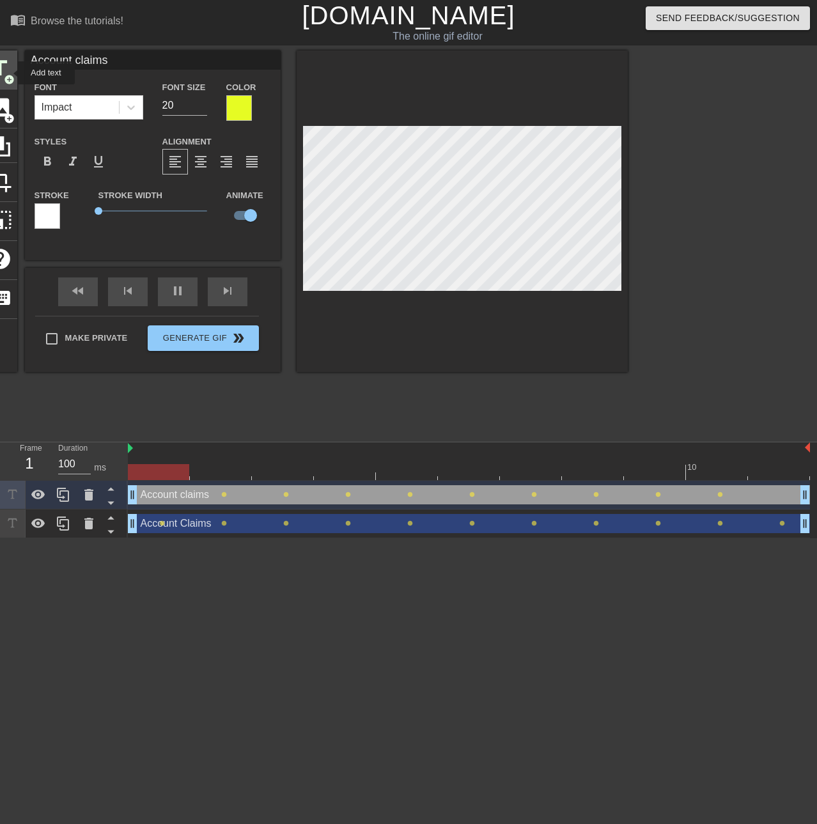
click at [9, 73] on span "title" at bounding box center [0, 68] width 24 height 24
type input "New text 2"
type input "40"
checkbox input "false"
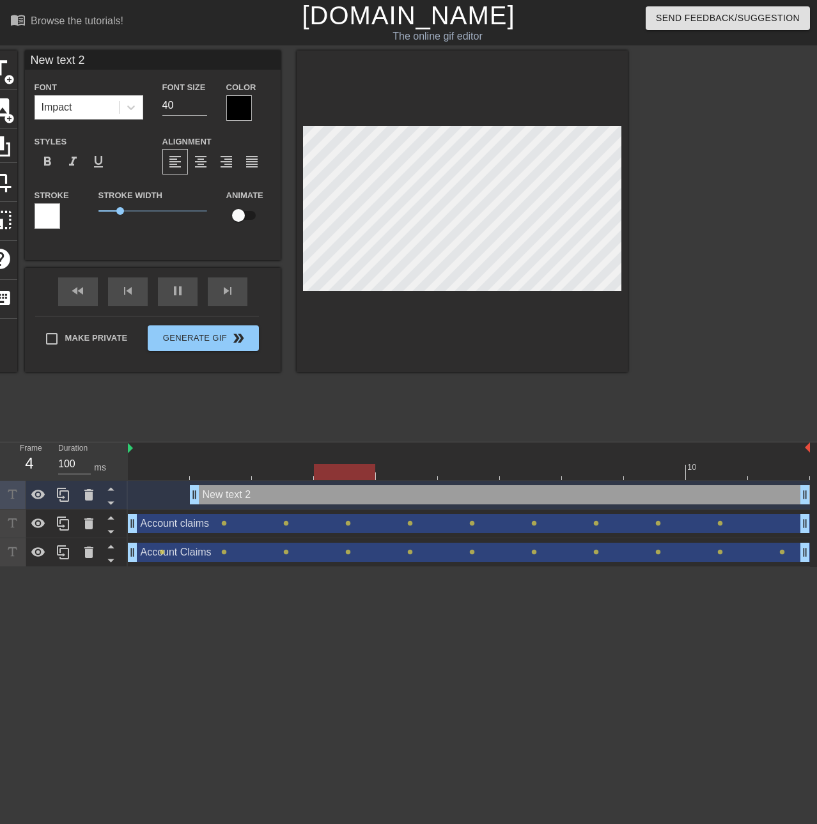
click at [137, 67] on input "New text 2" at bounding box center [153, 60] width 256 height 19
type input "N"
type input "Account claims"
click at [241, 100] on div at bounding box center [239, 108] width 26 height 26
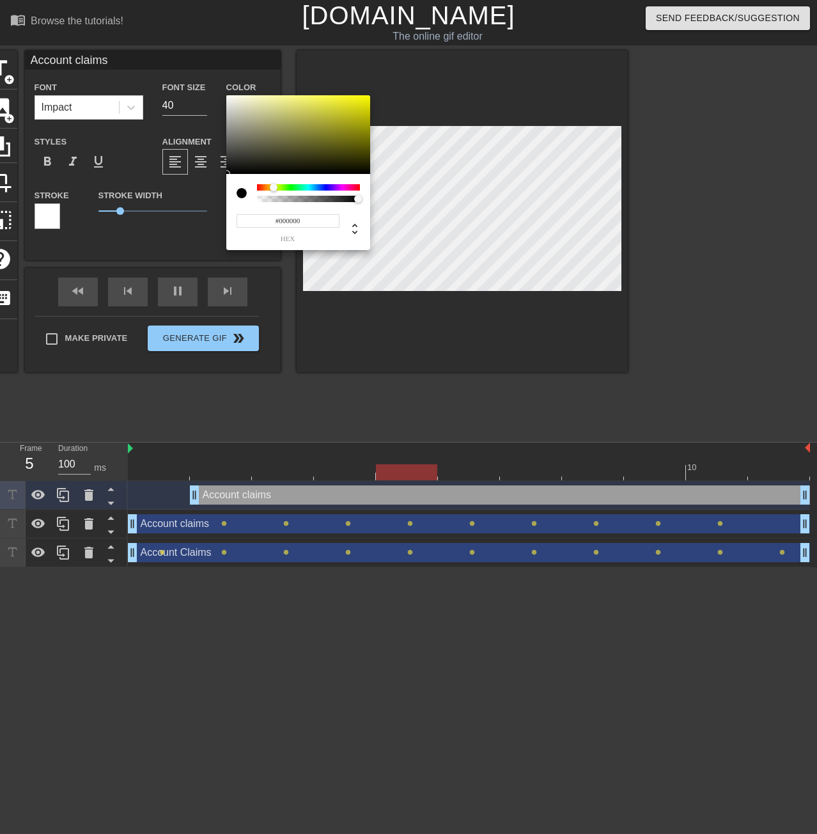
click at [274, 187] on div at bounding box center [308, 187] width 103 height 6
type input "#EDEC53"
click at [320, 100] on div at bounding box center [298, 134] width 144 height 79
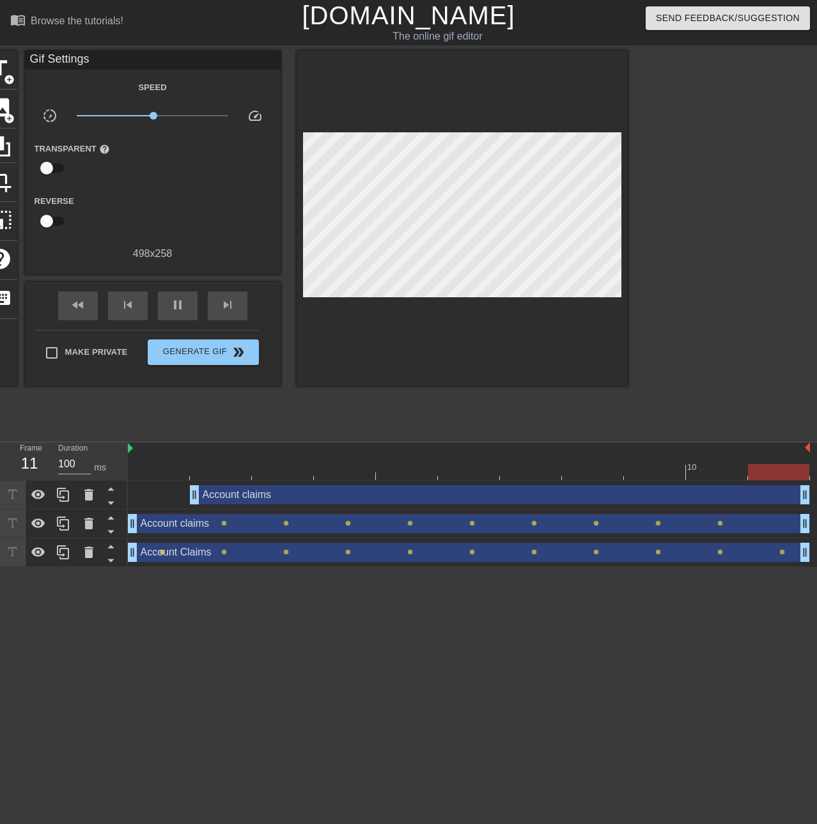
drag, startPoint x: 123, startPoint y: 206, endPoint x: 79, endPoint y: 215, distance: 45.1
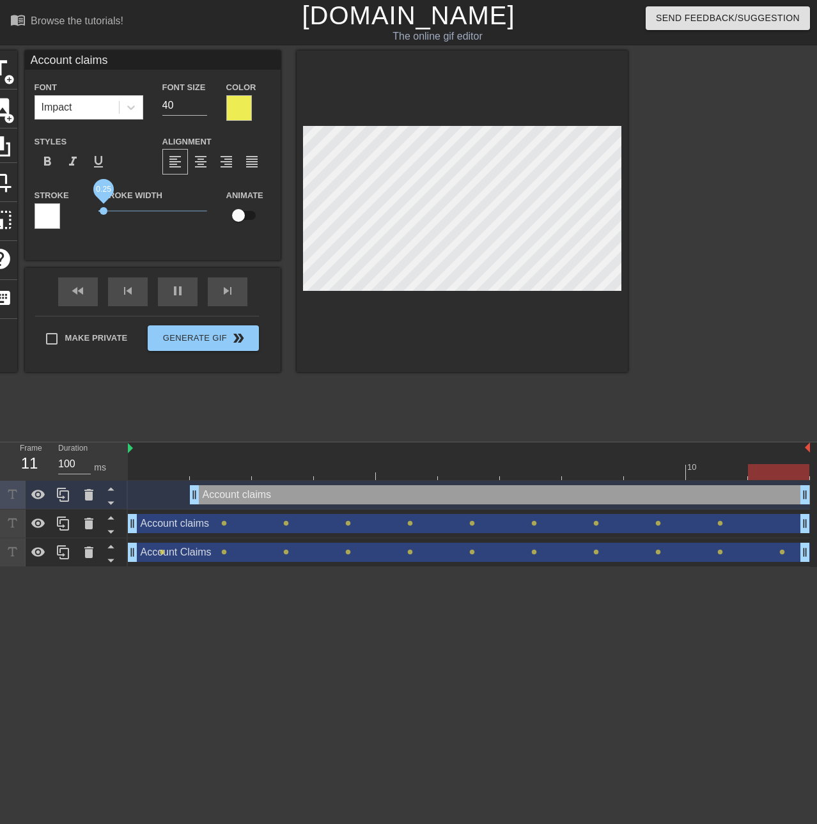
drag, startPoint x: 118, startPoint y: 210, endPoint x: 95, endPoint y: 211, distance: 23.0
click at [100, 211] on span "0.25" at bounding box center [104, 211] width 8 height 8
